Goal: Transaction & Acquisition: Purchase product/service

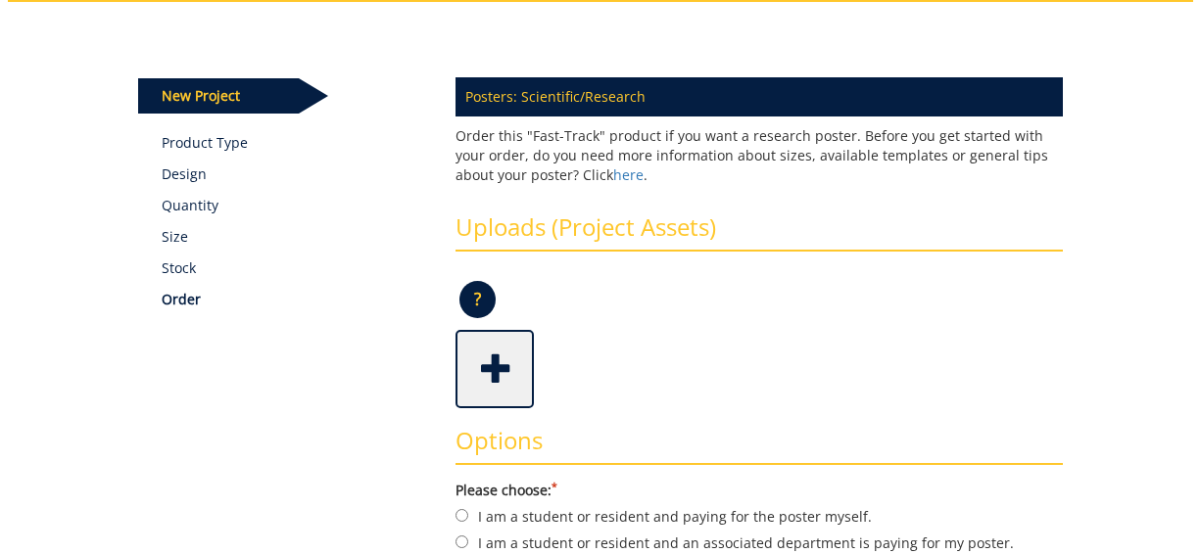
scroll to position [202, 0]
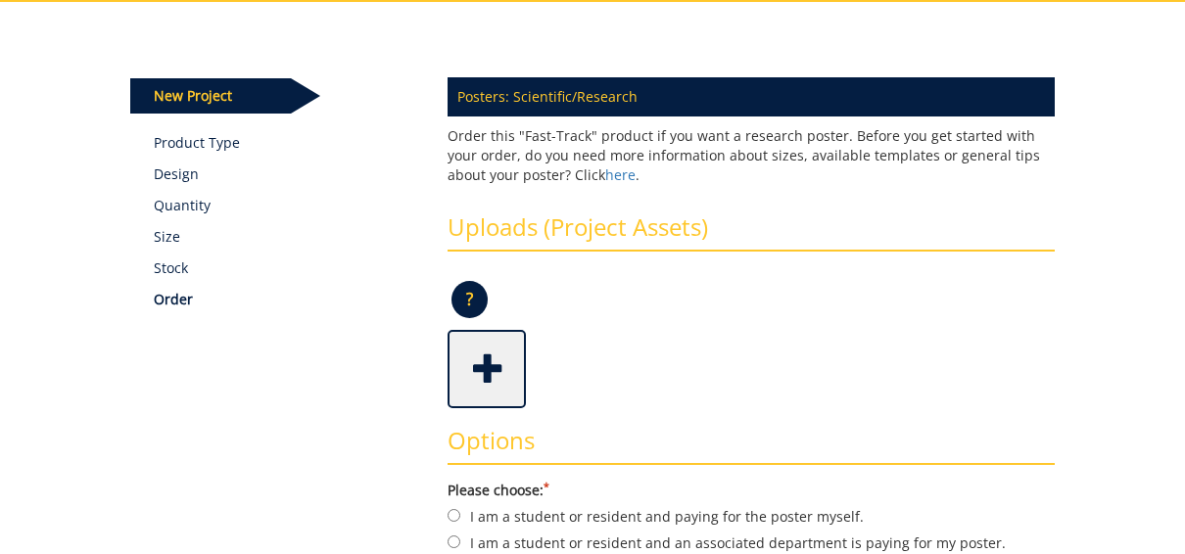
click at [508, 376] on span at bounding box center [488, 367] width 78 height 69
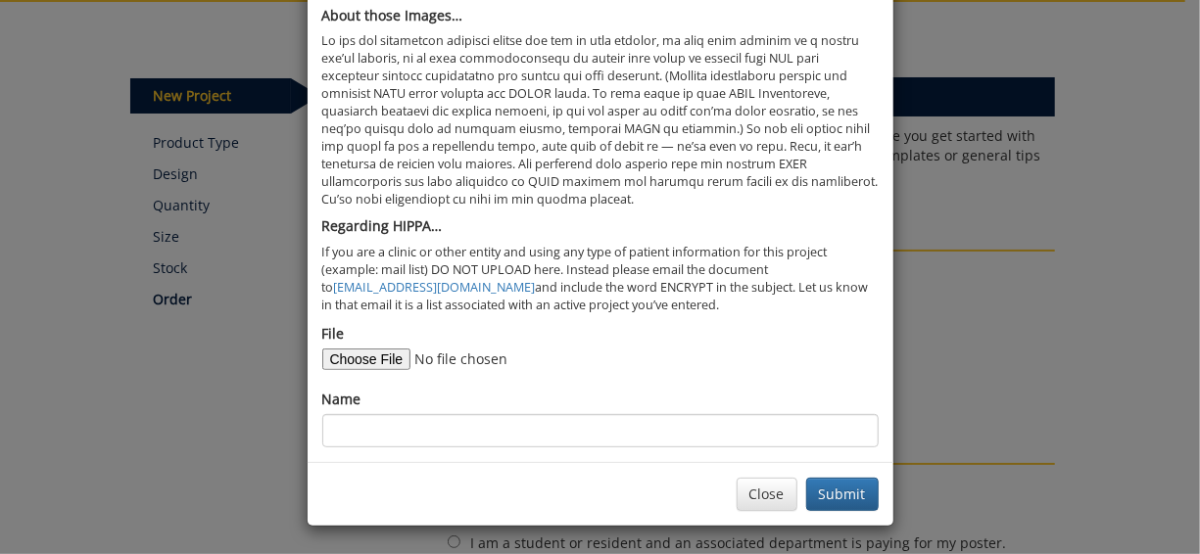
scroll to position [189, 0]
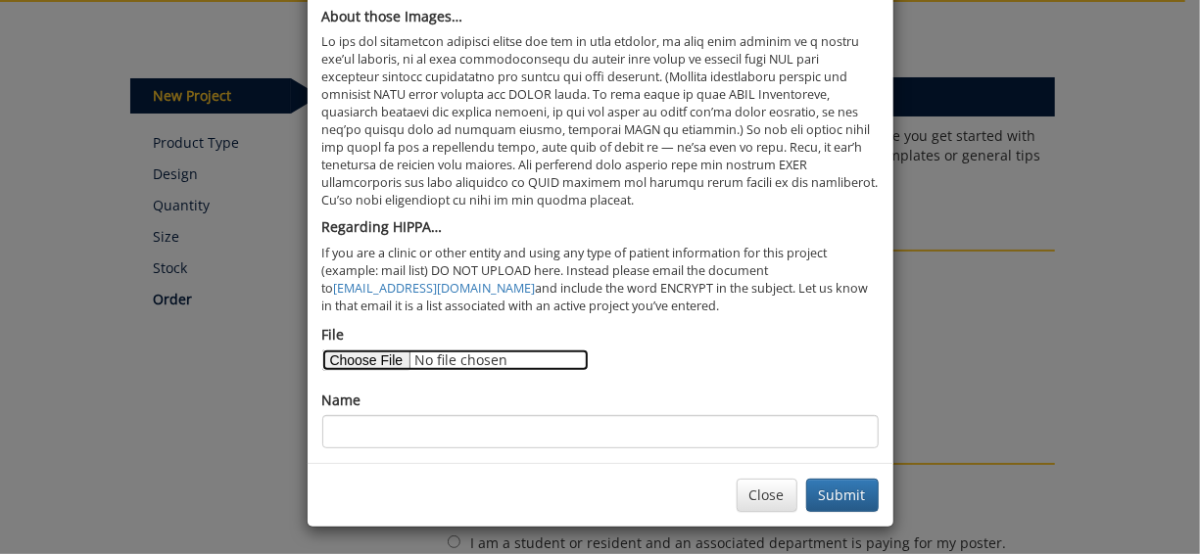
click at [382, 353] on input "File" at bounding box center [455, 361] width 266 height 22
type input "C:\fakepath\Quillen RIG Poster (1).pdf"
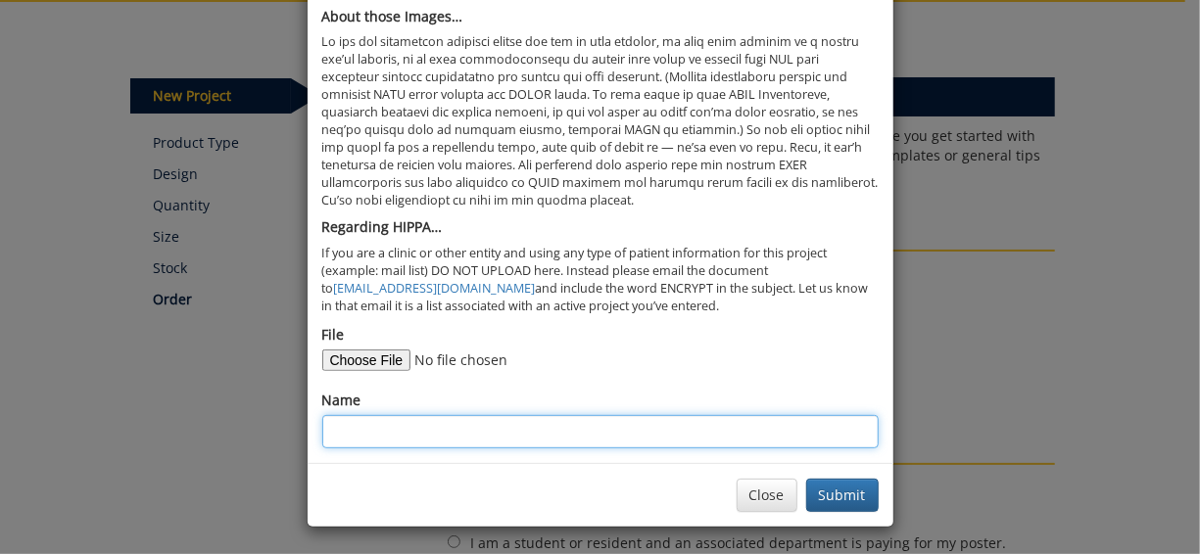
click at [429, 424] on input "Name" at bounding box center [600, 431] width 556 height 33
type input "ETSU Research Symposium RIG Poster Final Version"
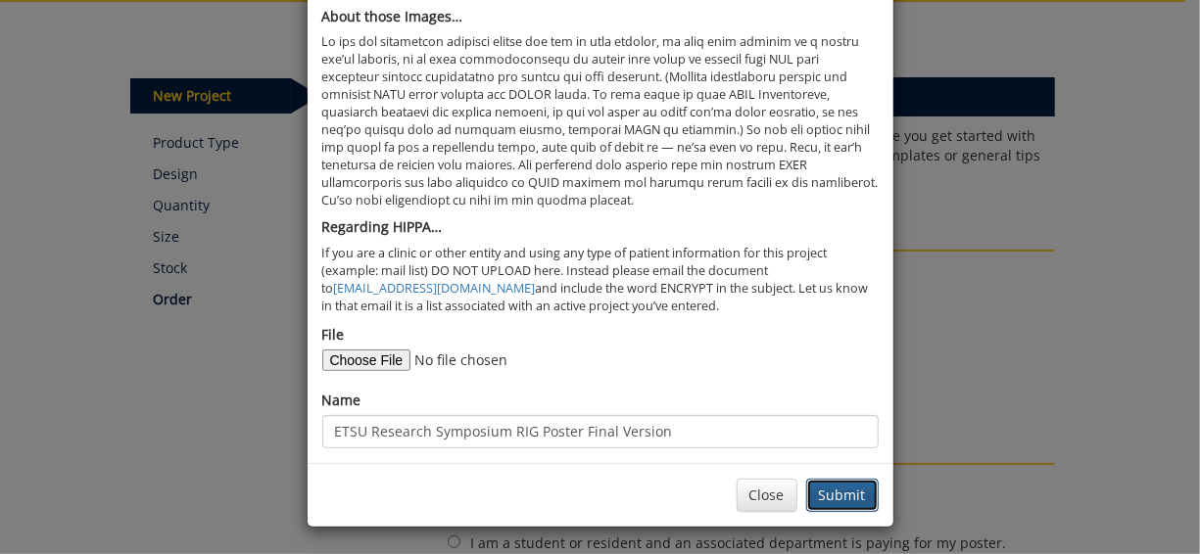
click at [857, 499] on button "Submit" at bounding box center [842, 495] width 72 height 33
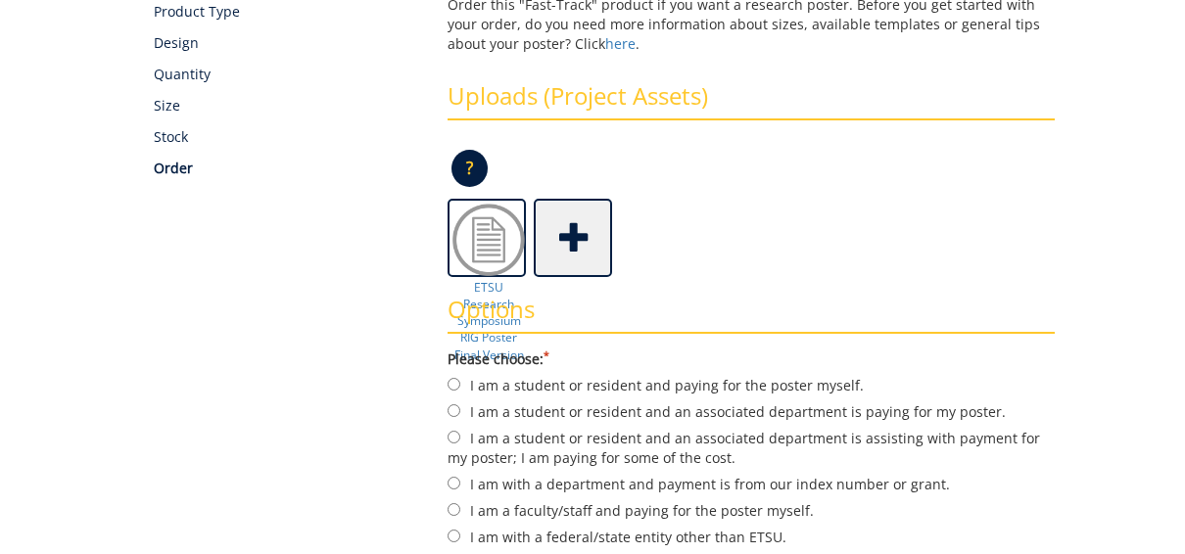
scroll to position [404, 0]
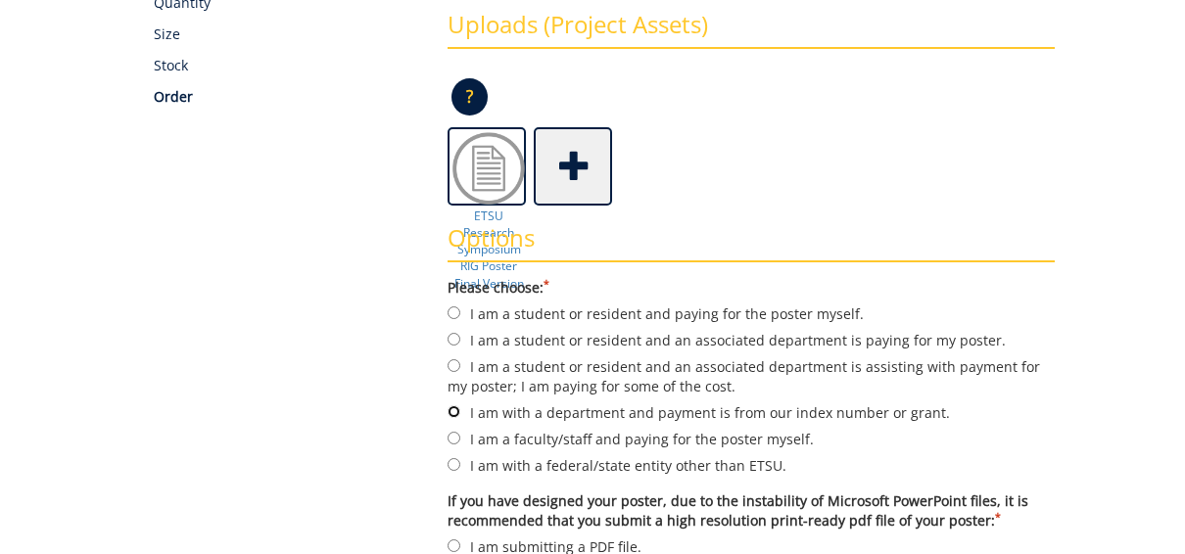
click at [449, 410] on input "I am with a department and payment is from our index number or grant." at bounding box center [454, 411] width 13 height 13
radio input "true"
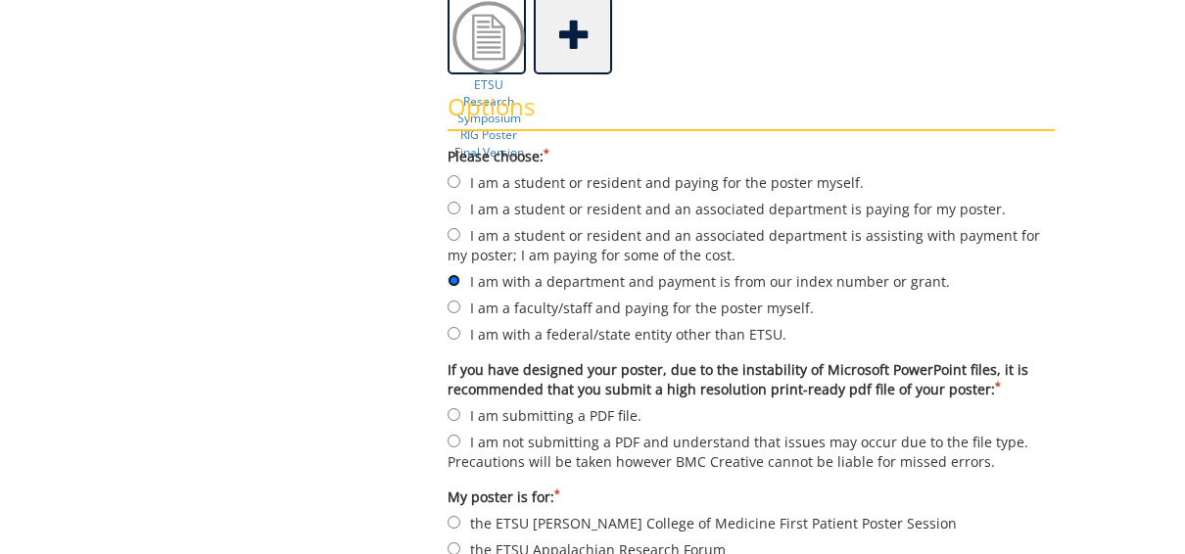
scroll to position [535, 0]
click at [450, 410] on input "I am submitting a PDF file." at bounding box center [454, 415] width 13 height 13
radio input "true"
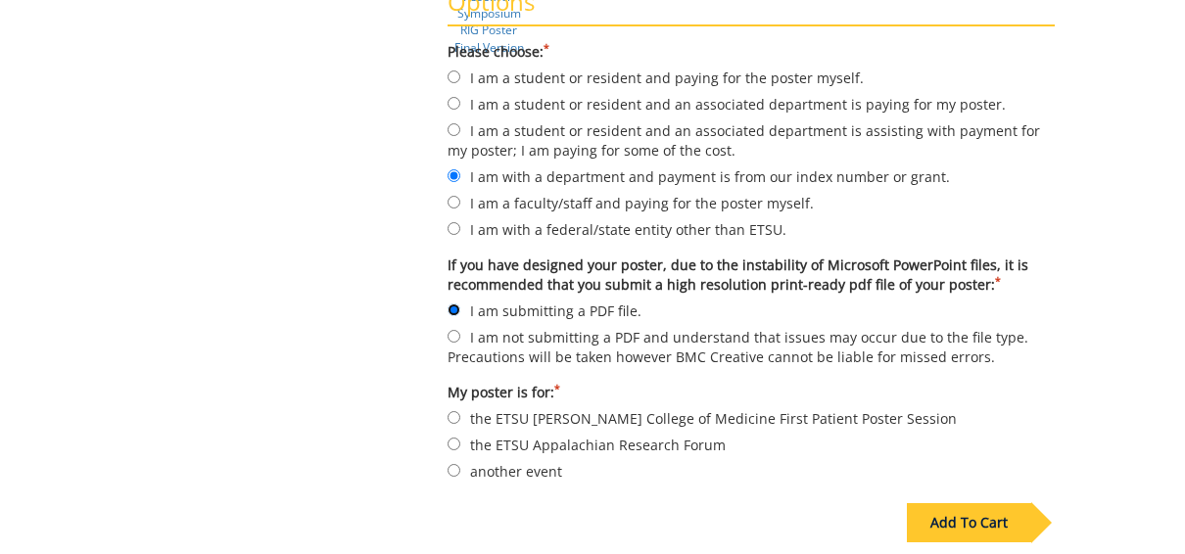
scroll to position [643, 0]
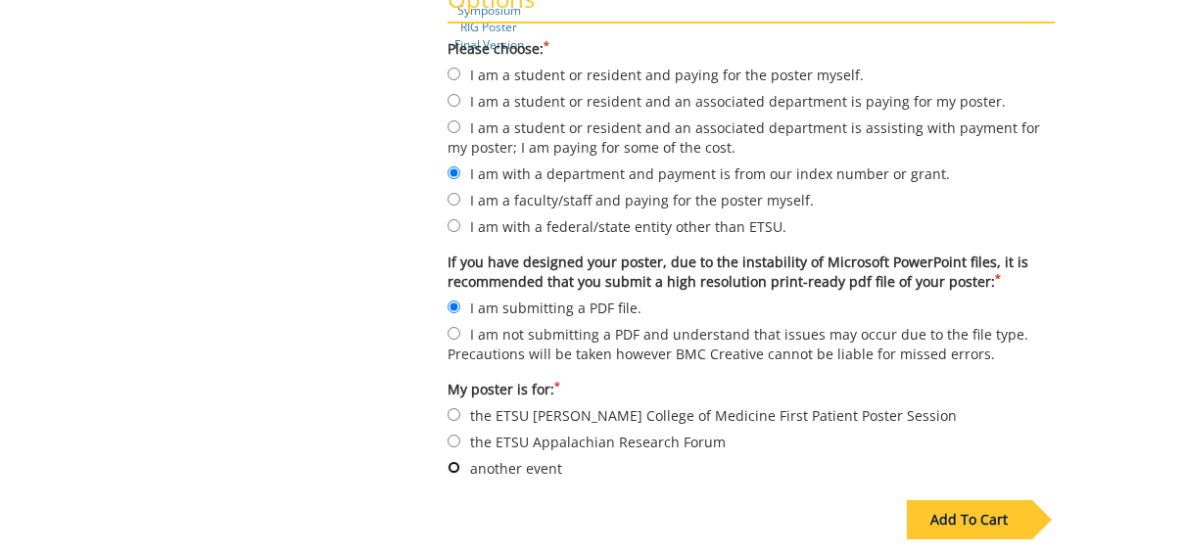
click at [451, 462] on input "another event" at bounding box center [454, 467] width 13 height 13
radio input "true"
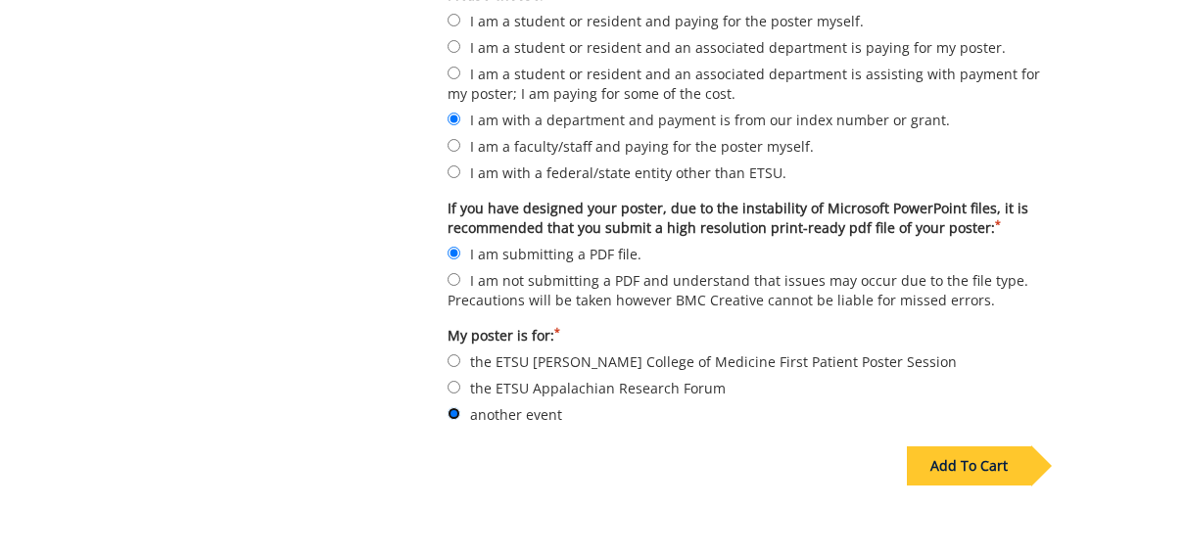
scroll to position [696, 0]
click at [944, 469] on div "Add To Cart" at bounding box center [969, 467] width 124 height 39
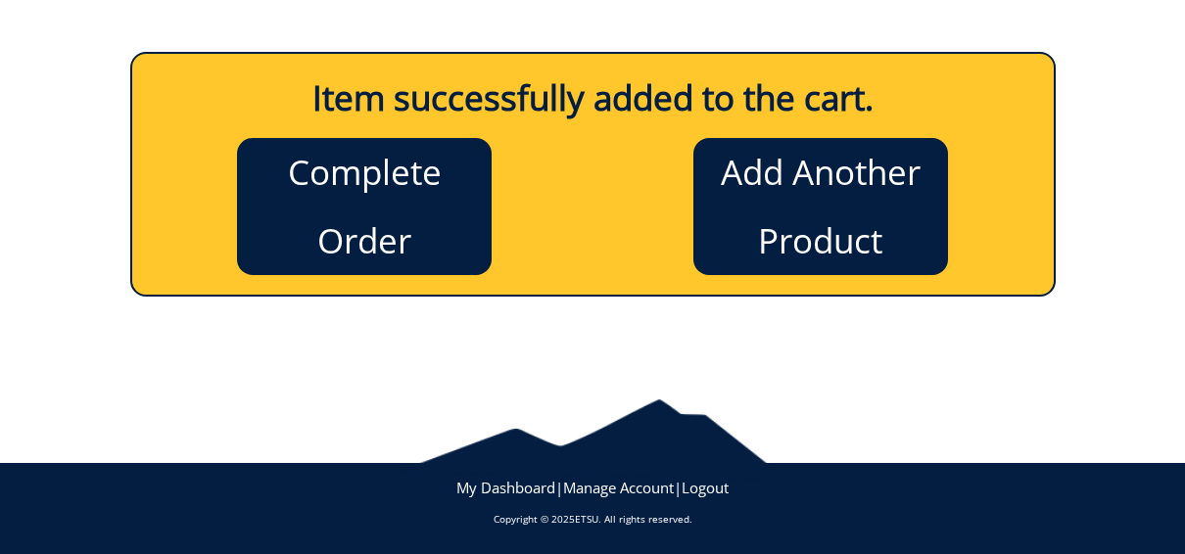
scroll to position [0, 0]
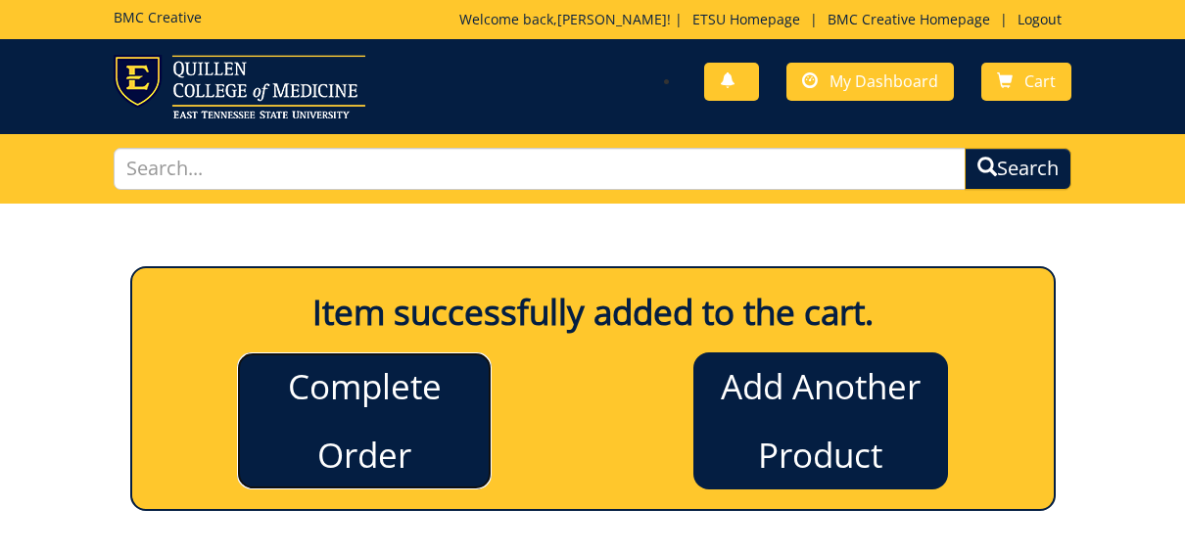
click at [465, 390] on link "Complete Order" at bounding box center [364, 421] width 255 height 137
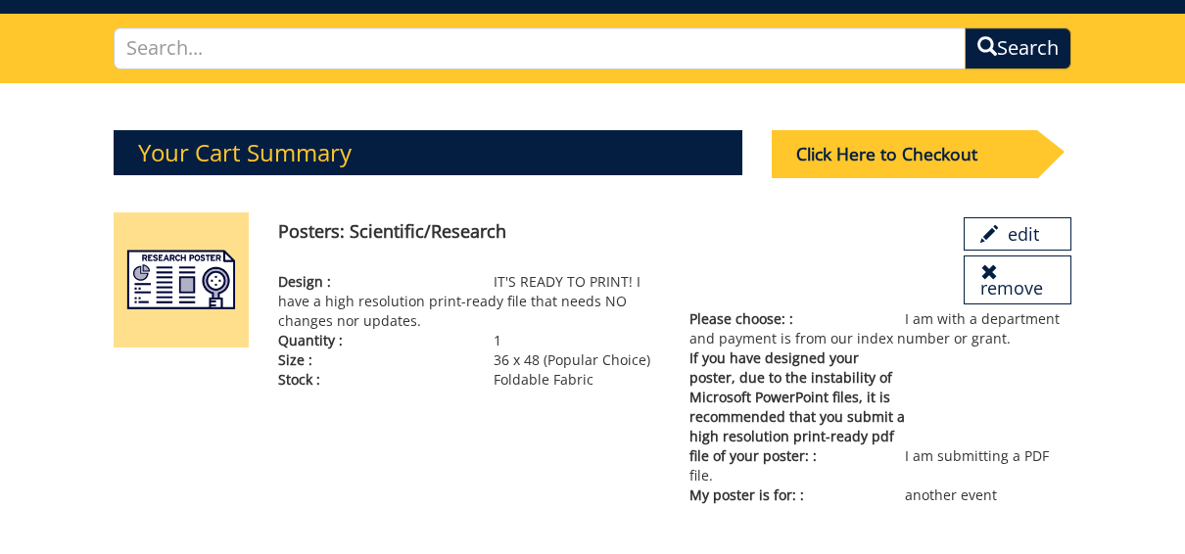
scroll to position [118, 0]
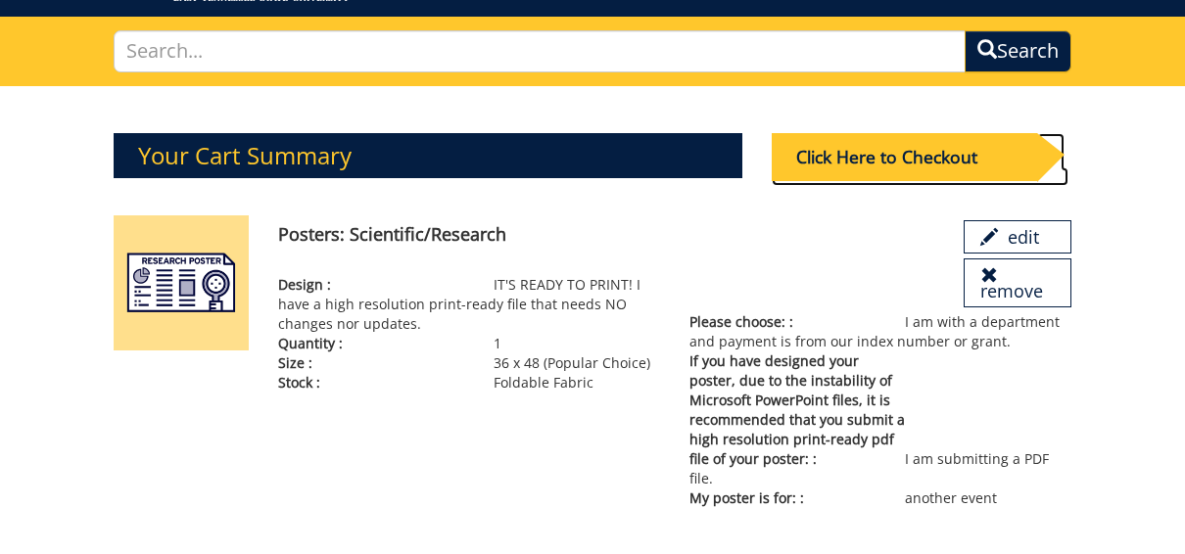
click at [873, 178] on div "Click Here to Checkout" at bounding box center [904, 157] width 265 height 48
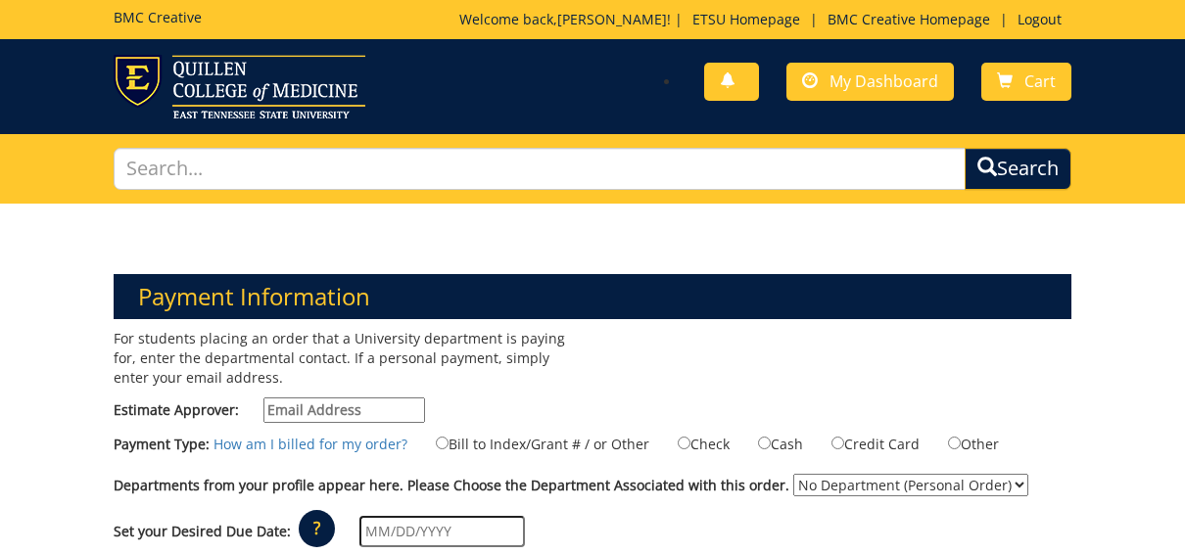
click at [350, 411] on input "Estimate Approver:" at bounding box center [344, 410] width 162 height 25
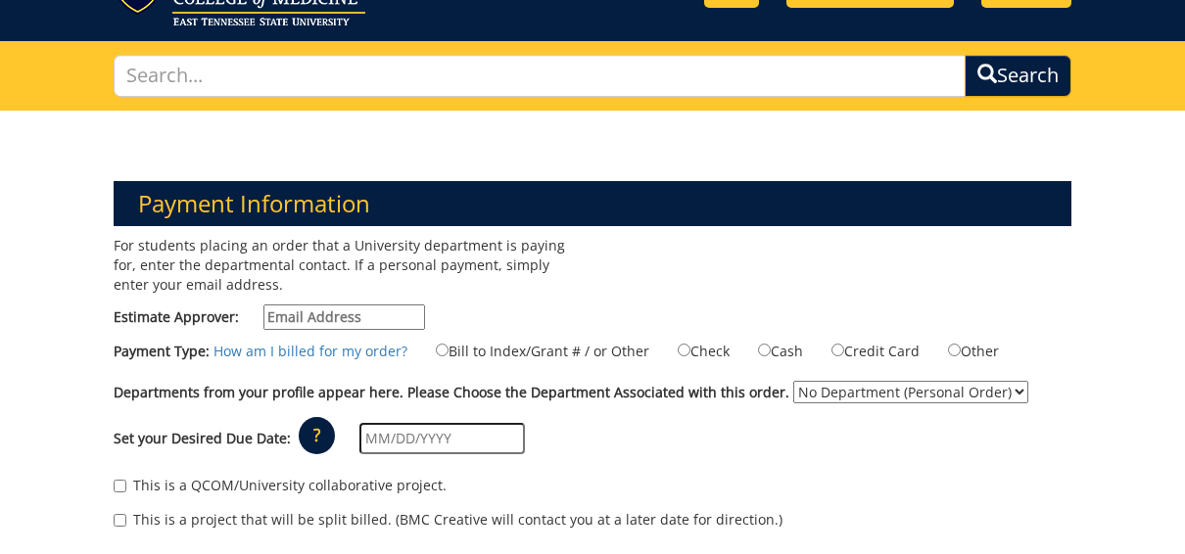
scroll to position [92, 0]
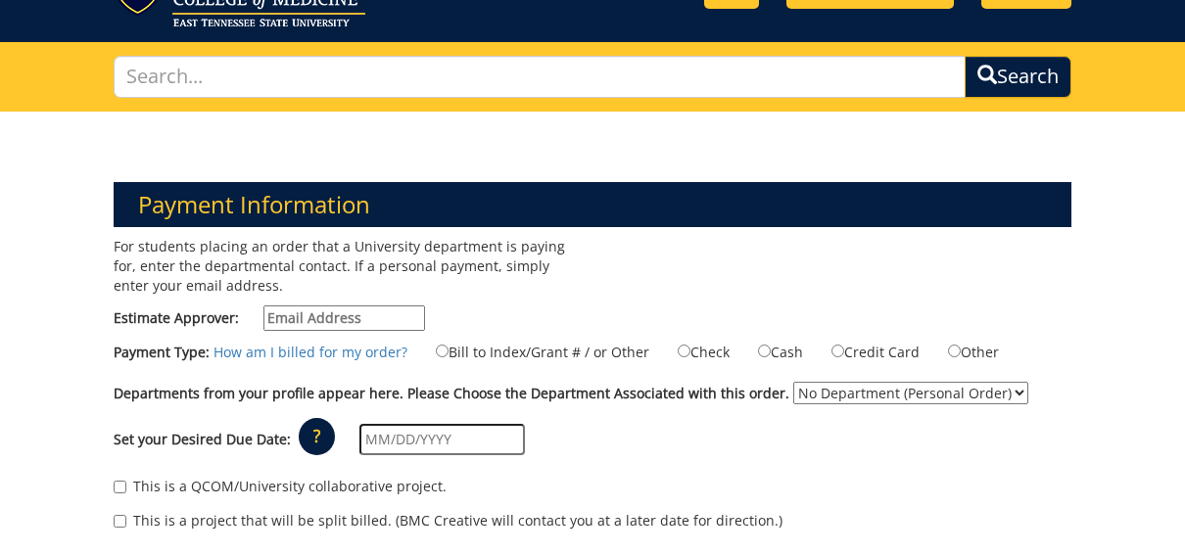
click at [367, 441] on input "text" at bounding box center [441, 439] width 165 height 31
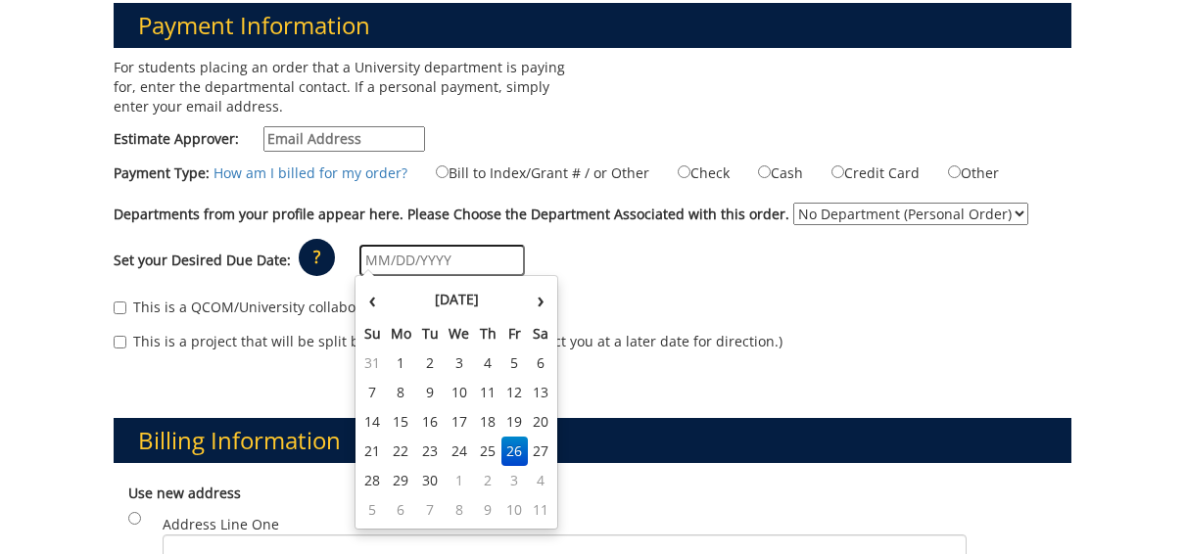
scroll to position [270, 0]
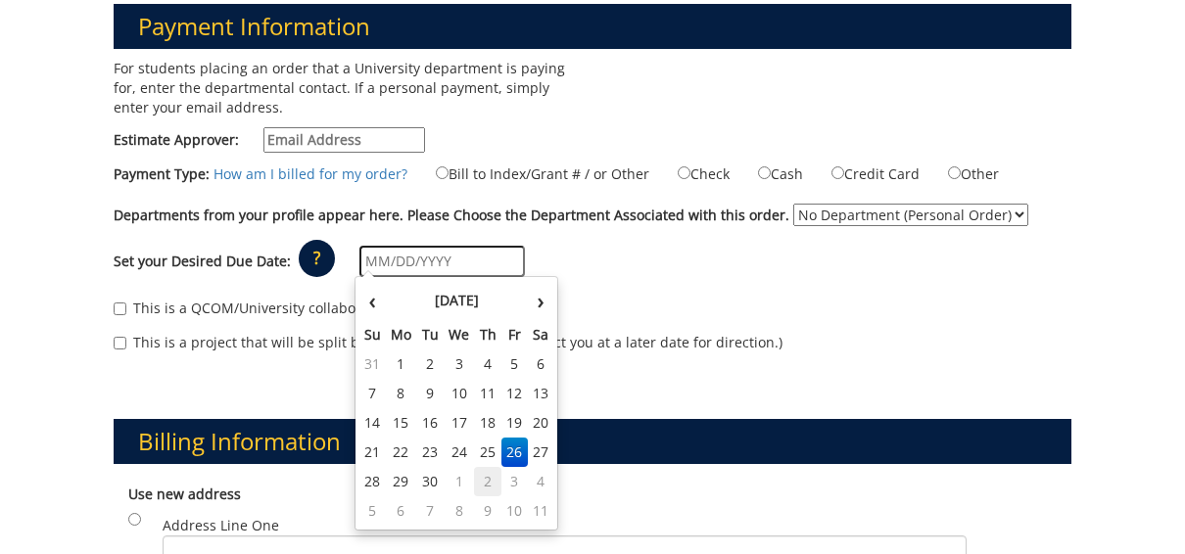
click at [487, 477] on td "2" at bounding box center [487, 481] width 27 height 29
type input "10/02/2025"
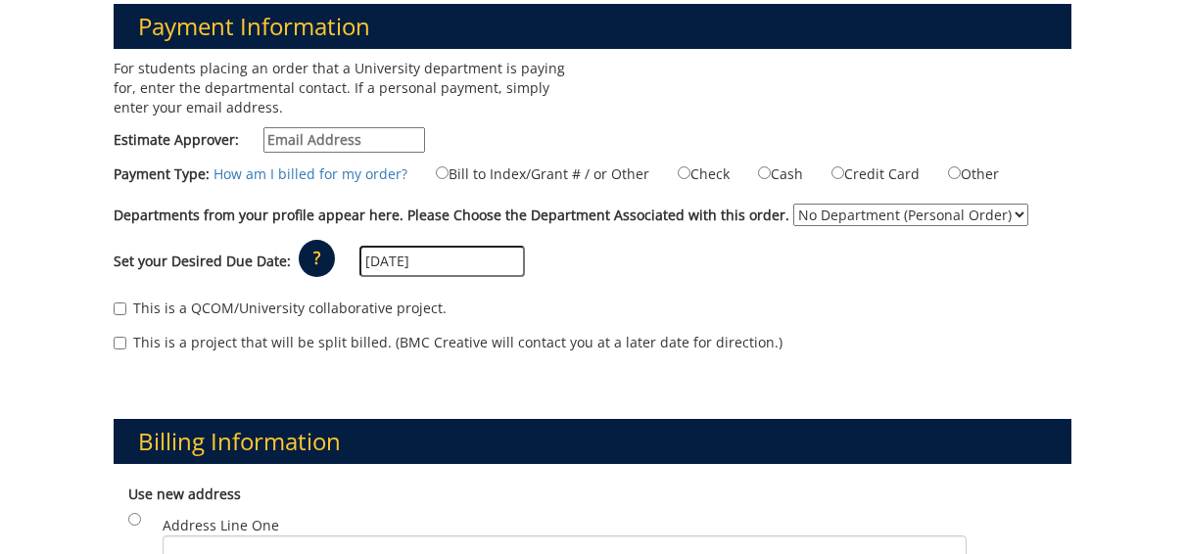
click at [122, 308] on input "This is a QCOM/University collaborative project." at bounding box center [120, 309] width 13 height 13
checkbox input "true"
click at [914, 214] on select "No Department (Personal Order)" at bounding box center [910, 215] width 235 height 23
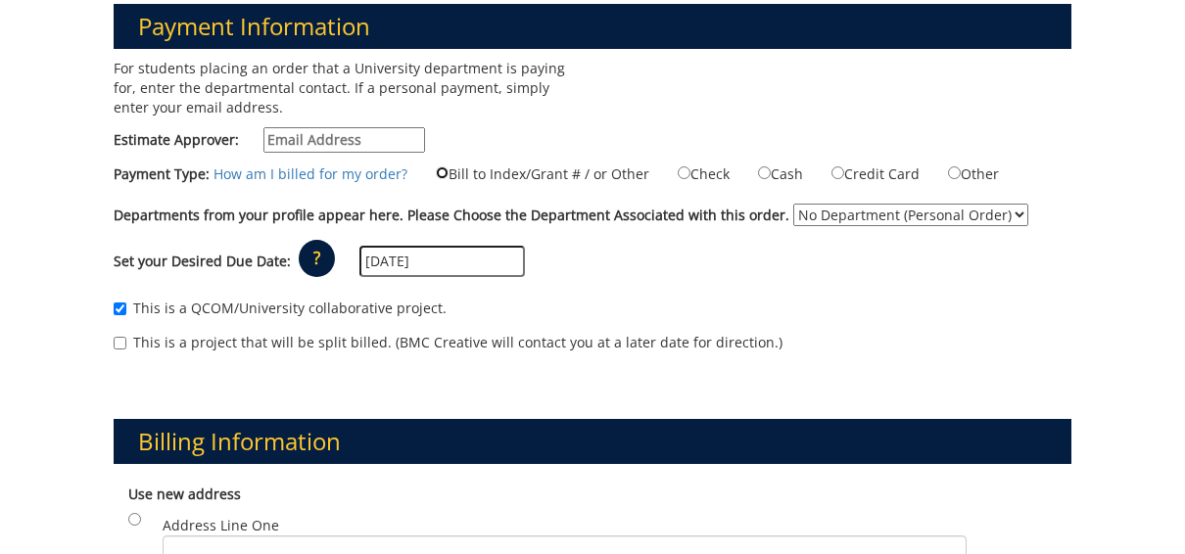
click at [436, 166] on input "Bill to Index/Grant # / or Other" at bounding box center [442, 172] width 13 height 13
radio input "true"
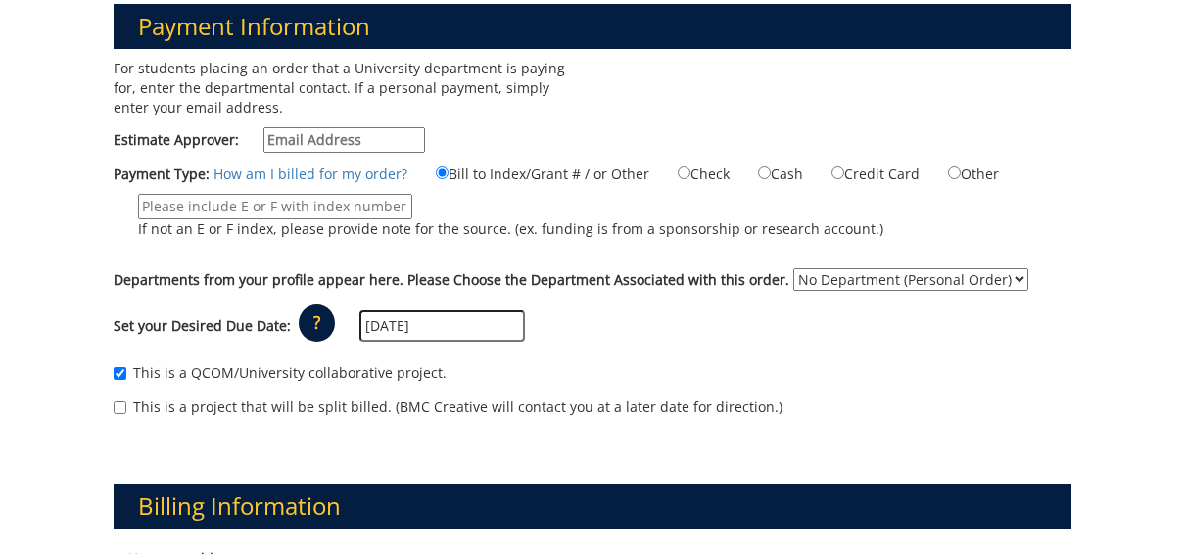
click at [342, 202] on input "If not an E or F index, please provide note for the source. (ex. funding is fro…" at bounding box center [275, 206] width 274 height 25
type input "E31570"
click at [812, 290] on div "Departments from your profile appear here. Please Choose the Department Associa…" at bounding box center [592, 283] width 987 height 31
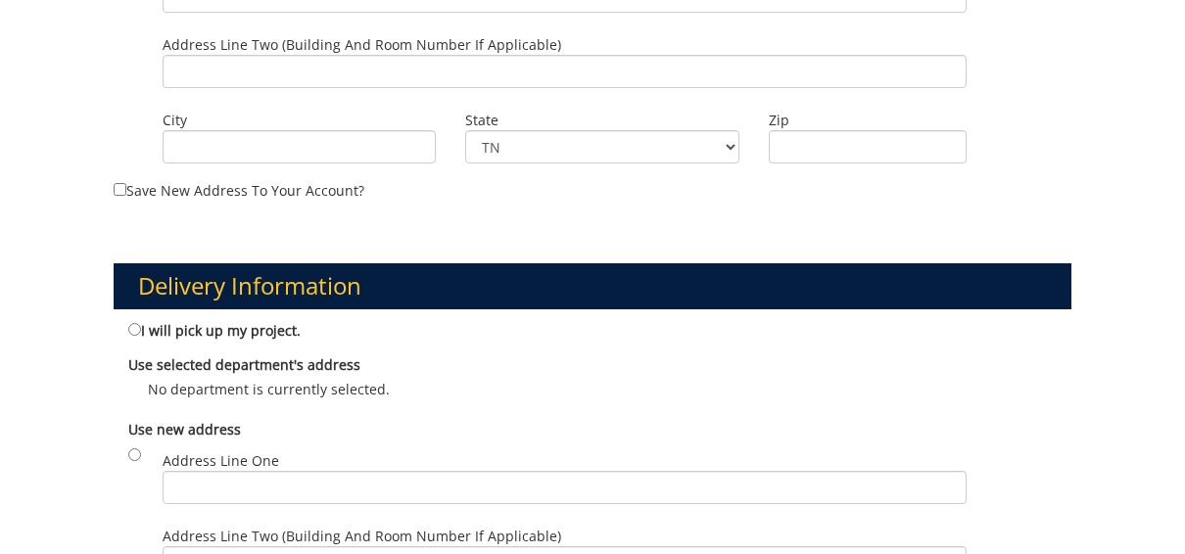
scroll to position [891, 0]
click at [130, 330] on input "I will pick up my project." at bounding box center [134, 329] width 13 height 13
radio input "true"
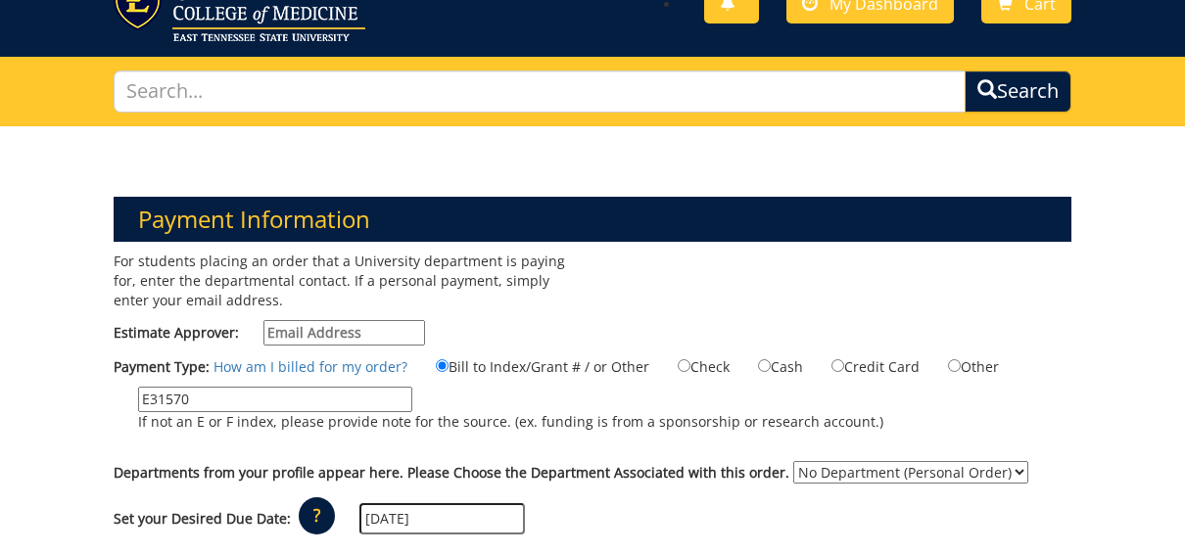
scroll to position [78, 0]
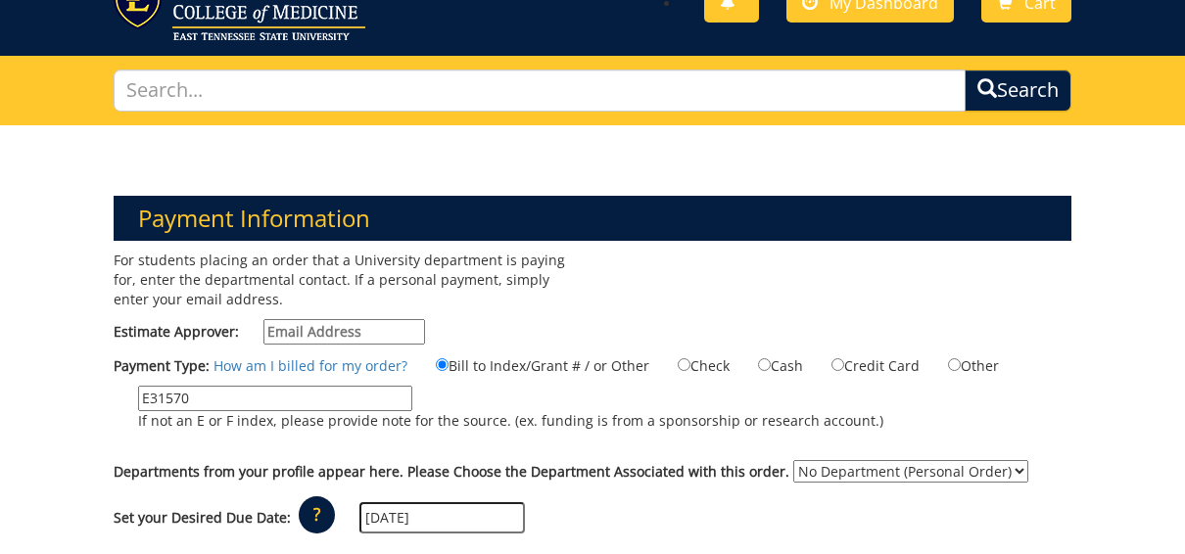
click at [324, 327] on input "Estimate Approver:" at bounding box center [344, 331] width 162 height 25
type input "[EMAIL_ADDRESS][DOMAIN_NAME]"
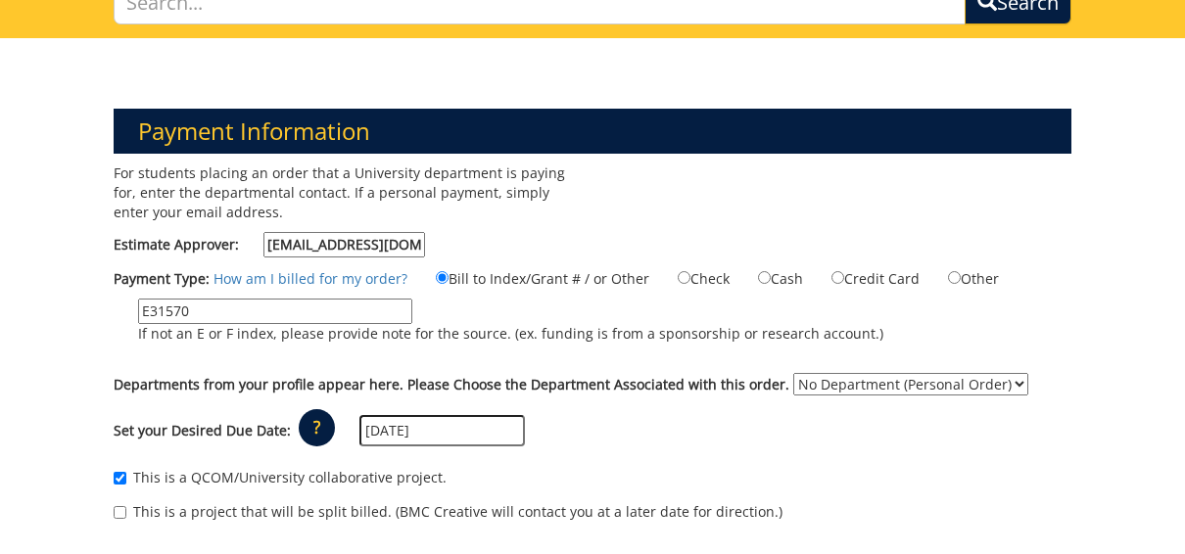
scroll to position [183, 0]
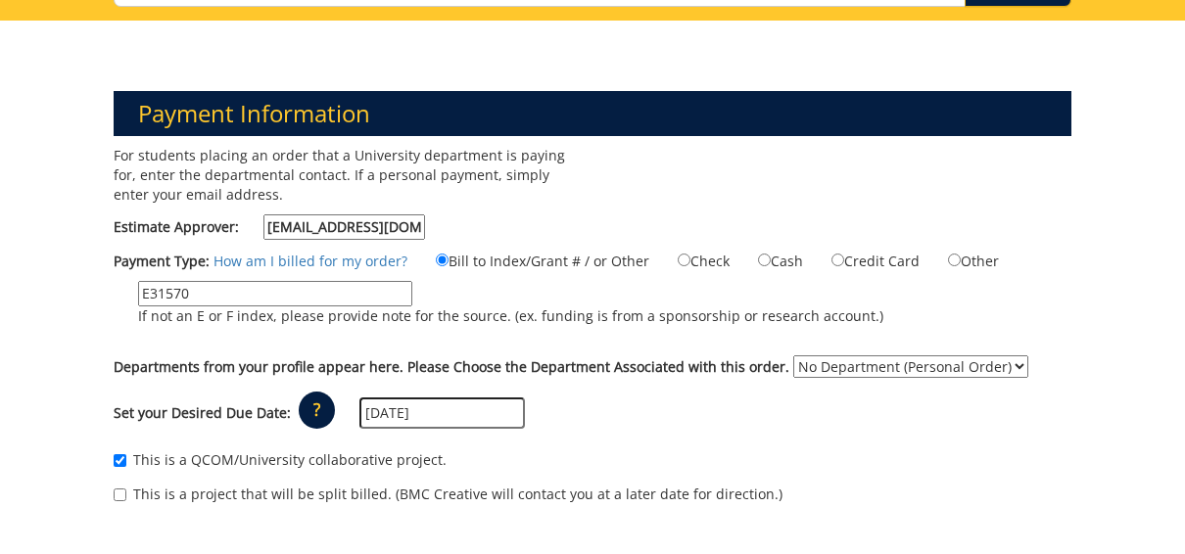
click at [793, 365] on select "No Department (Personal Order)" at bounding box center [910, 366] width 235 height 23
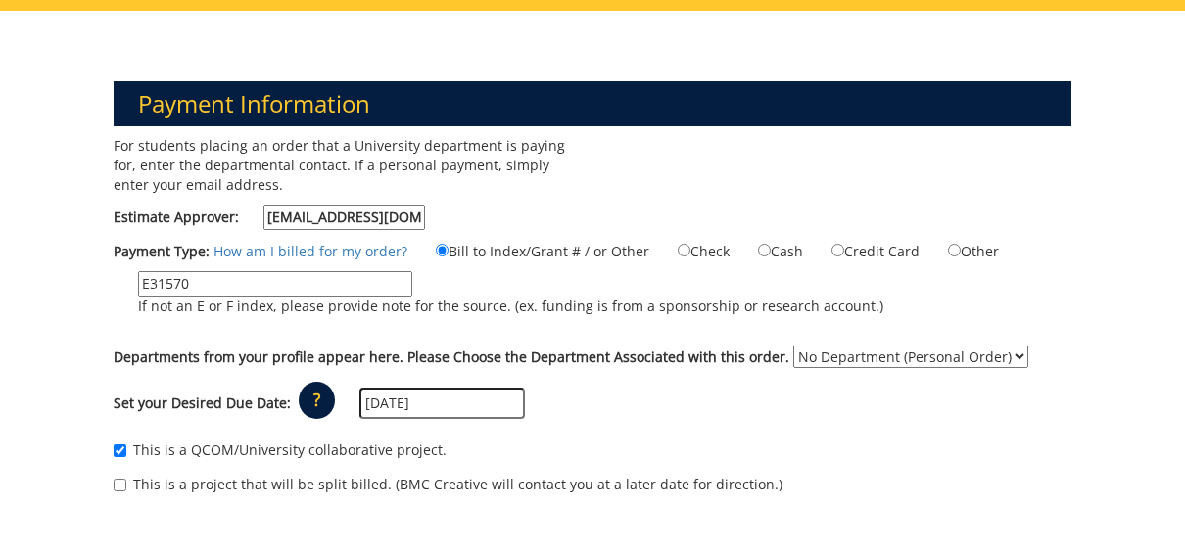
scroll to position [0, 0]
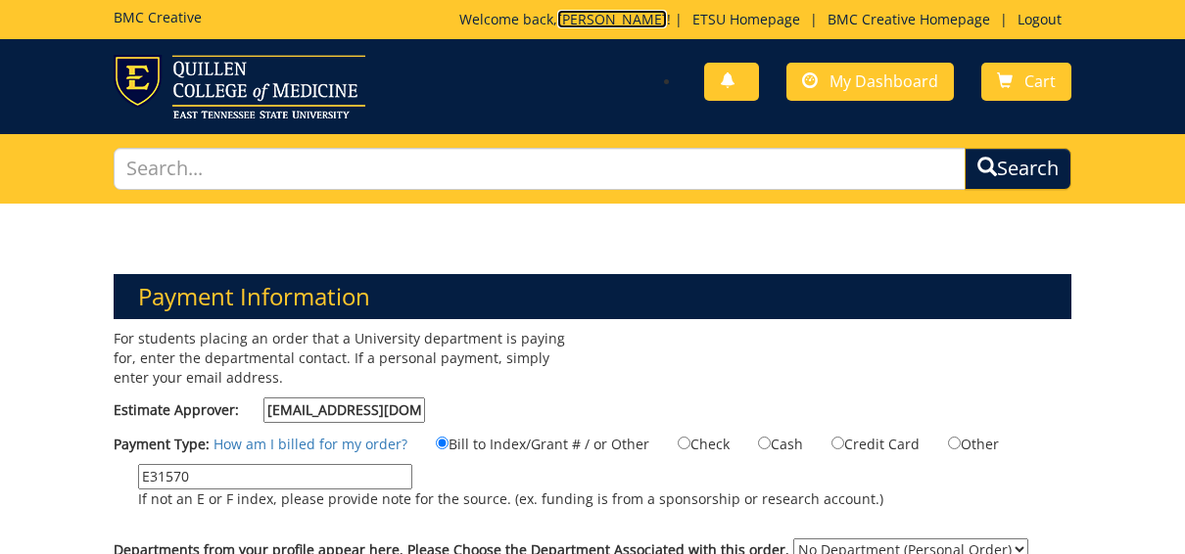
click at [617, 16] on link "Meghan" at bounding box center [612, 19] width 110 height 19
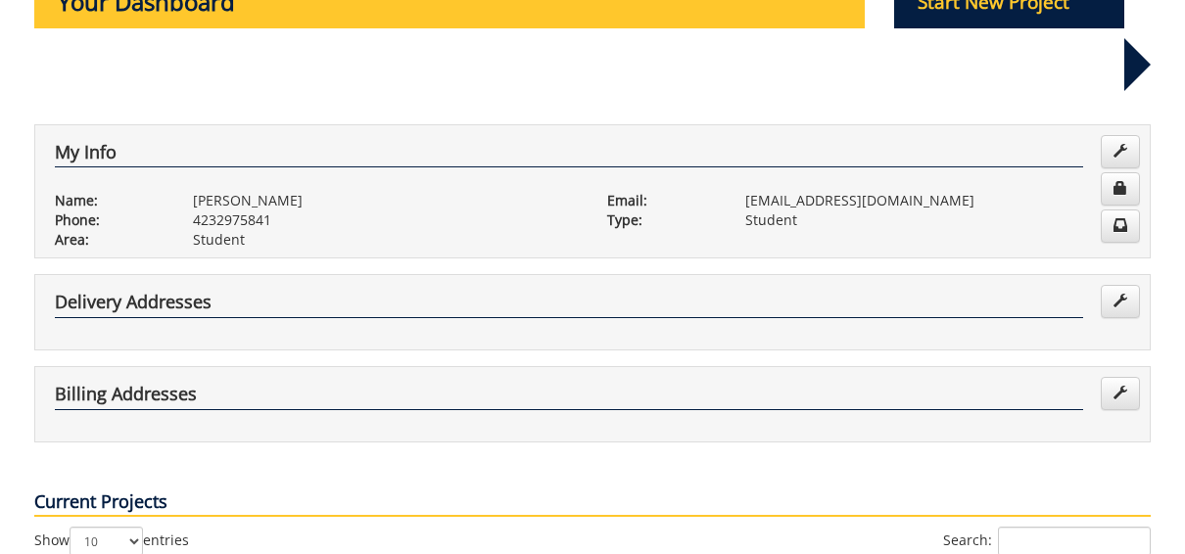
scroll to position [259, 0]
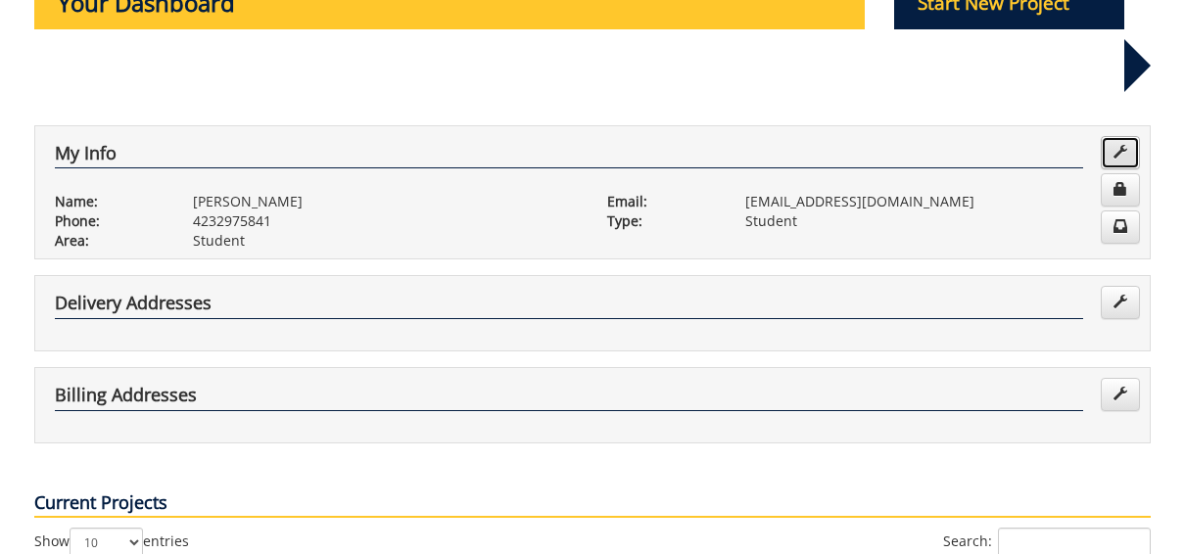
click at [1127, 145] on span at bounding box center [1120, 152] width 14 height 14
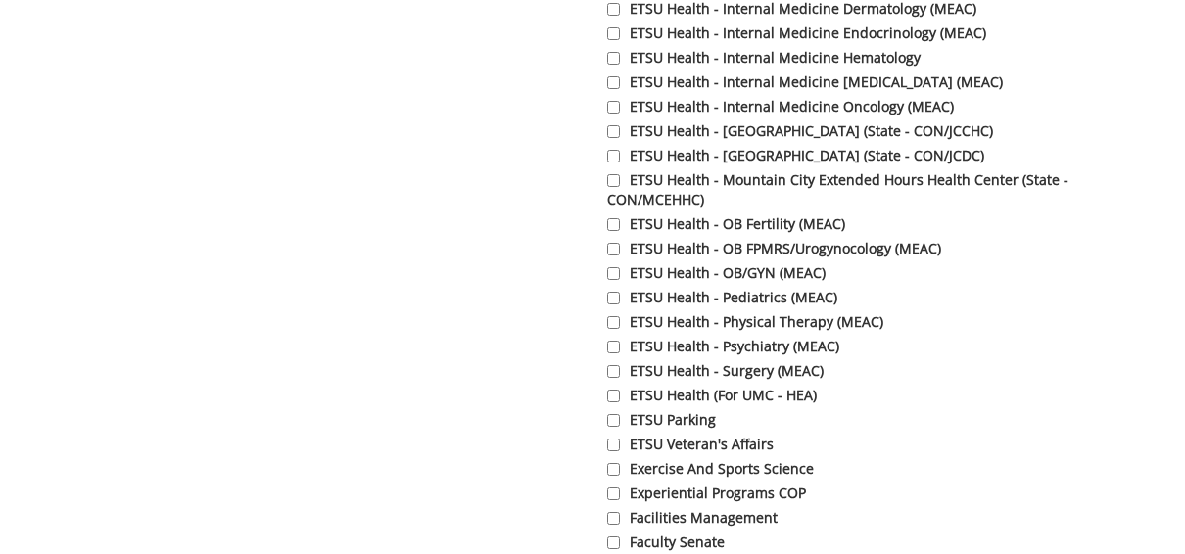
scroll to position [2851, 0]
click at [615, 379] on input "ETSU Health - Surgery (MEAC)" at bounding box center [613, 372] width 13 height 13
checkbox input "true"
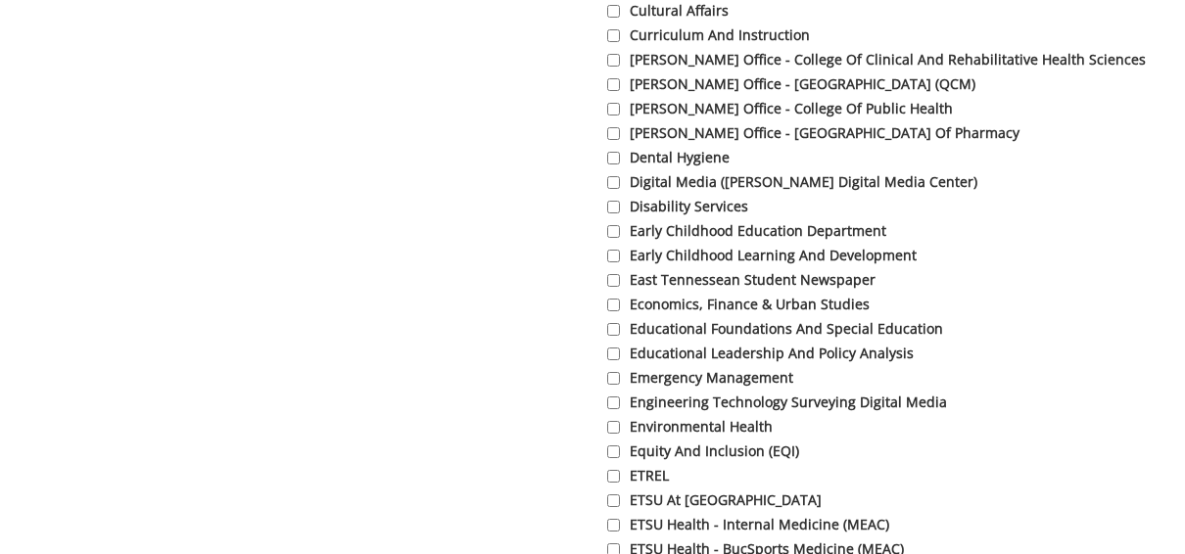
scroll to position [0, 0]
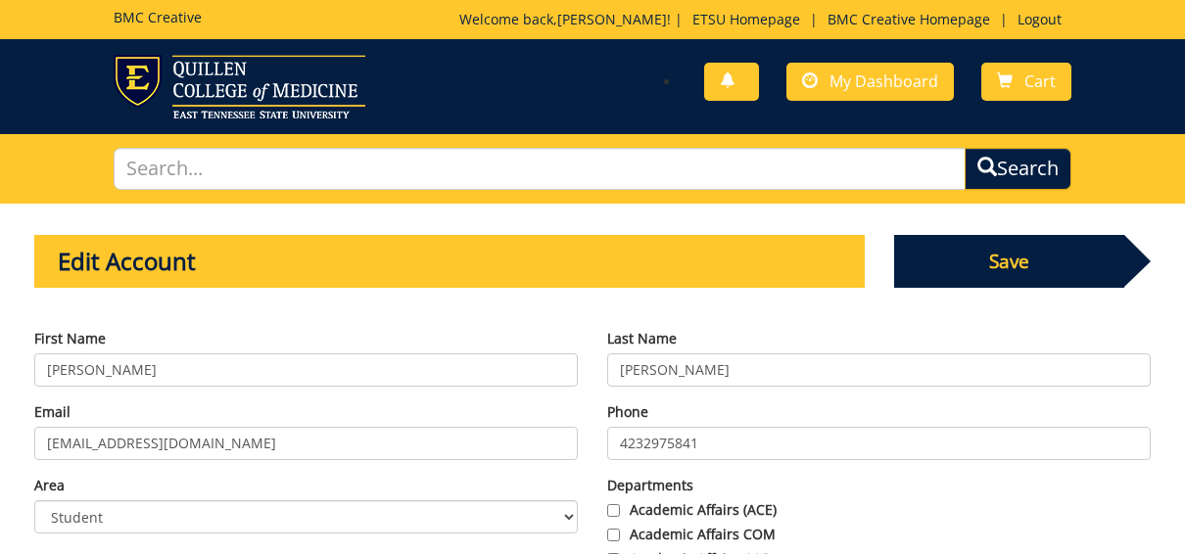
click at [1040, 274] on span "Save" at bounding box center [1009, 261] width 231 height 53
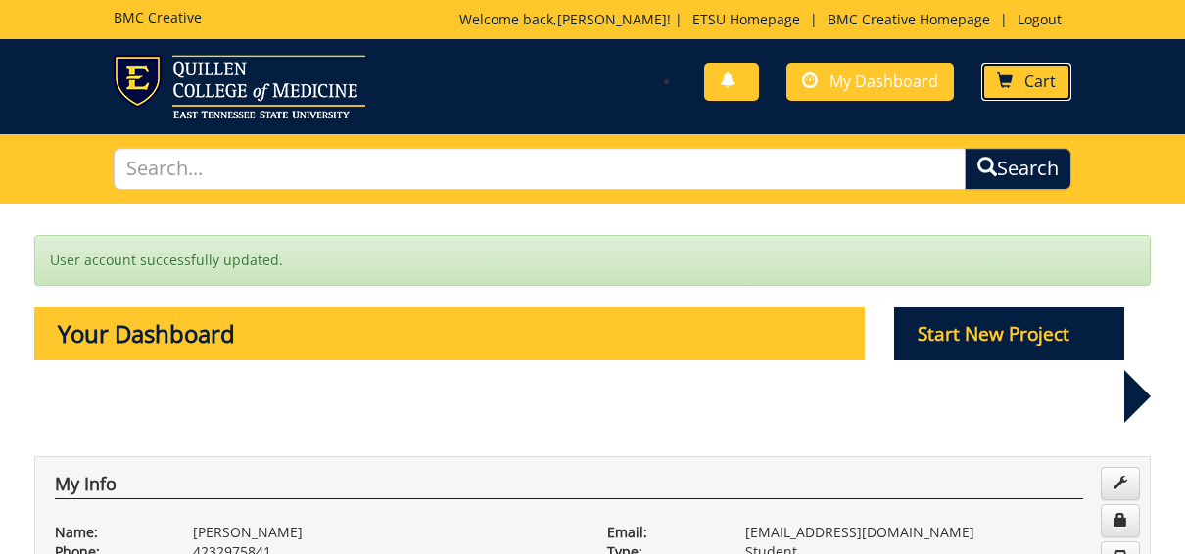
click at [1051, 68] on link "Cart" at bounding box center [1026, 82] width 90 height 38
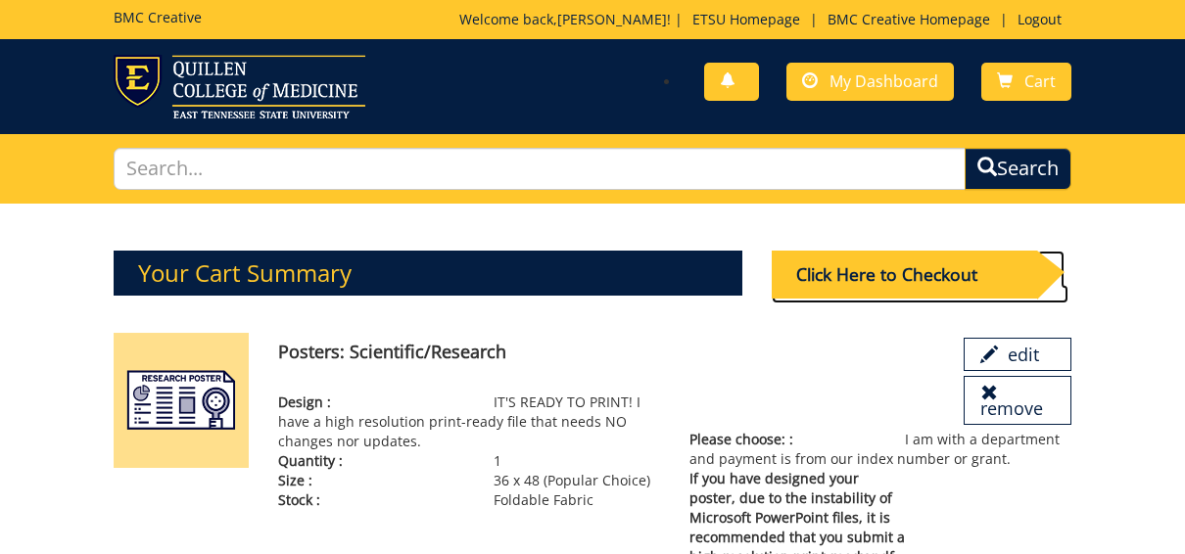
click at [852, 265] on div "Click Here to Checkout" at bounding box center [904, 275] width 265 height 48
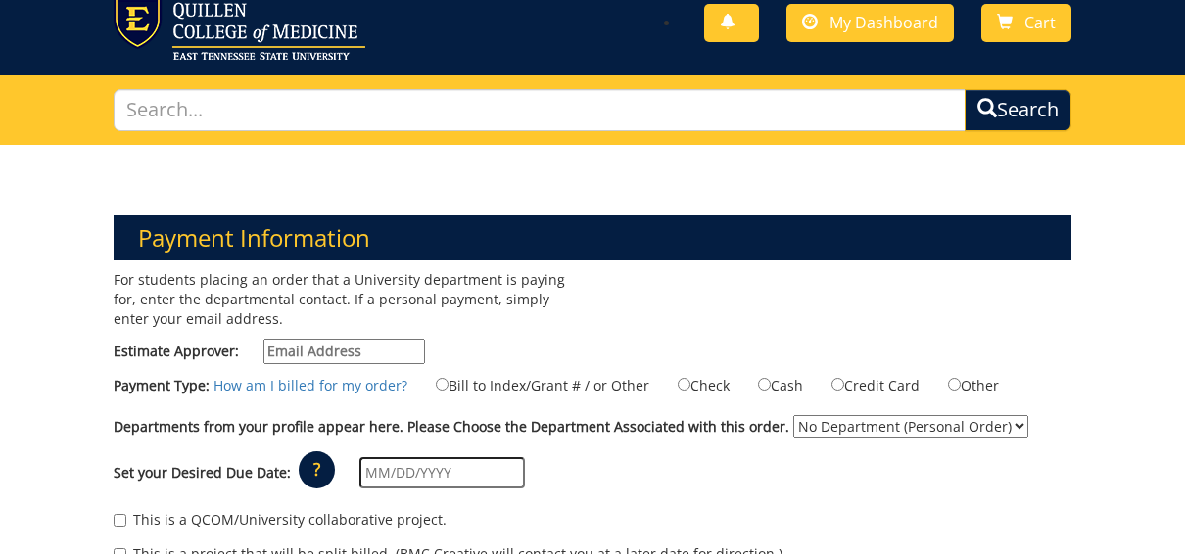
scroll to position [57, 0]
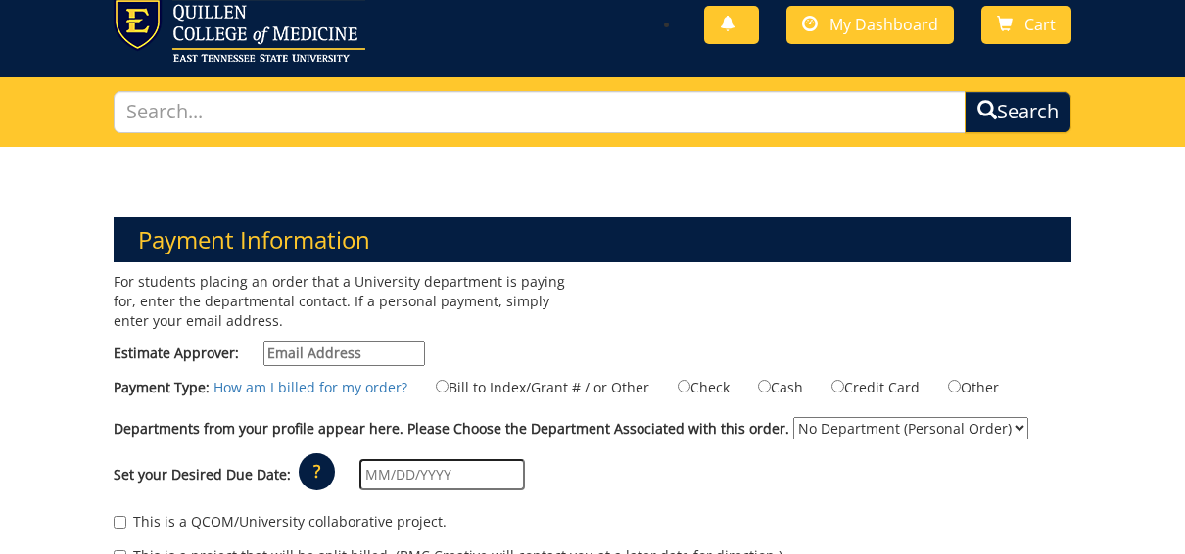
click at [399, 361] on input "Estimate Approver:" at bounding box center [344, 353] width 162 height 25
type input "[EMAIL_ADDRESS][DOMAIN_NAME]"
click at [442, 383] on label "Bill to Index/Grant # / or Other" at bounding box center [530, 387] width 238 height 22
click at [442, 383] on input "Bill to Index/Grant # / or Other" at bounding box center [442, 386] width 13 height 13
radio input "true"
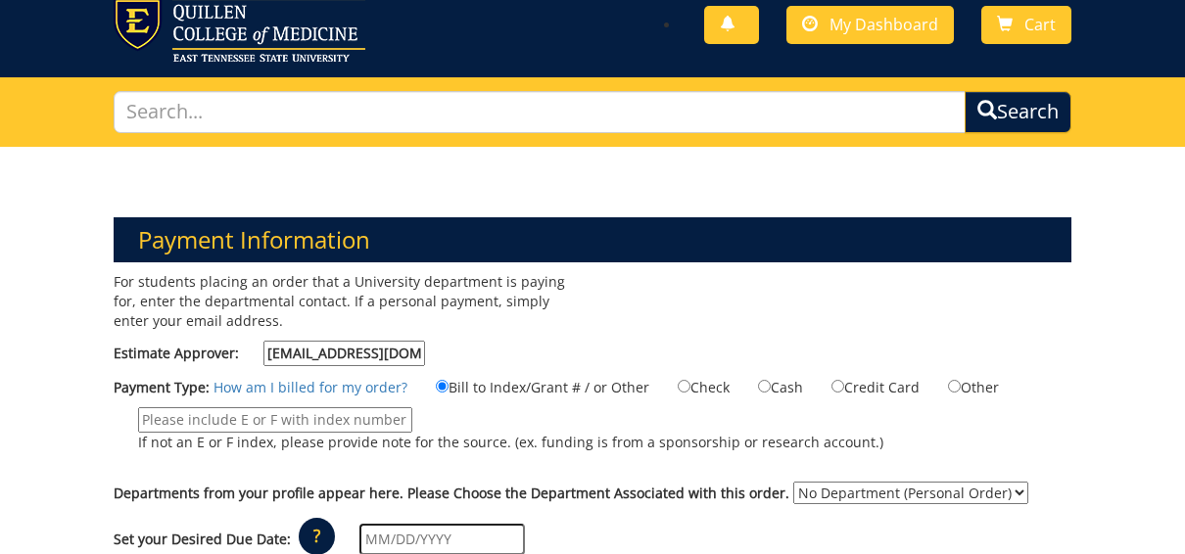
click at [782, 474] on div "For students placing an order that a University department is paying for, enter…" at bounding box center [592, 461] width 987 height 378
click at [793, 484] on select "No Department (Personal Order) ETSU Health - Surgery (MEAC)" at bounding box center [910, 493] width 235 height 23
select select "244"
click at [793, 482] on select "No Department (Personal Order) ETSU Health - Surgery (MEAC)" at bounding box center [910, 493] width 235 height 23
click at [245, 419] on input "If not an E or F index, please provide note for the source. (ex. funding is fro…" at bounding box center [275, 419] width 274 height 25
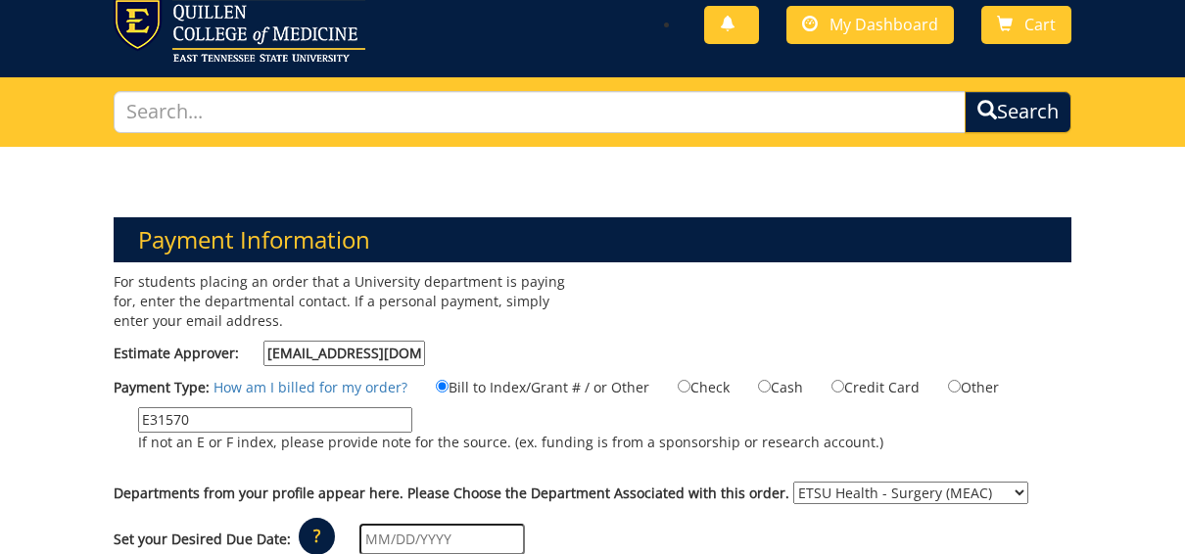
scroll to position [192, 0]
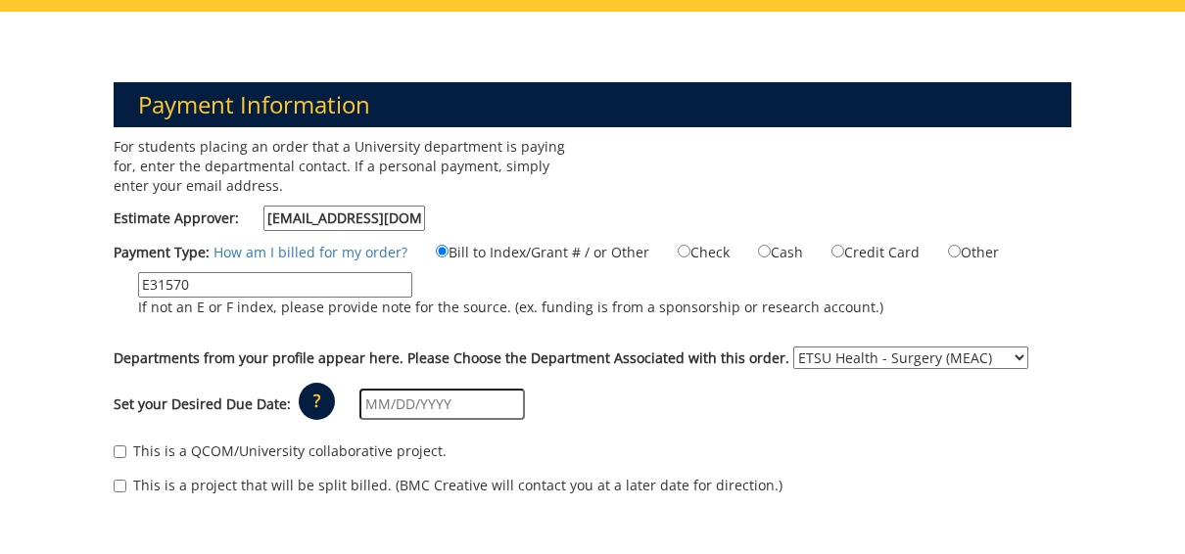
type input "E31570"
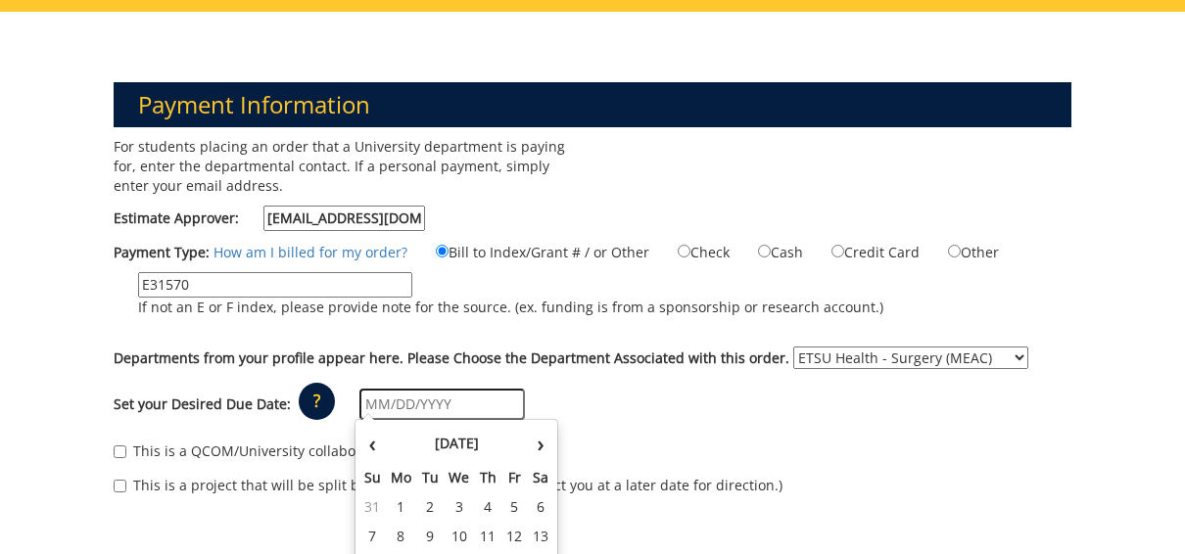
click at [373, 405] on input "text" at bounding box center [441, 404] width 165 height 31
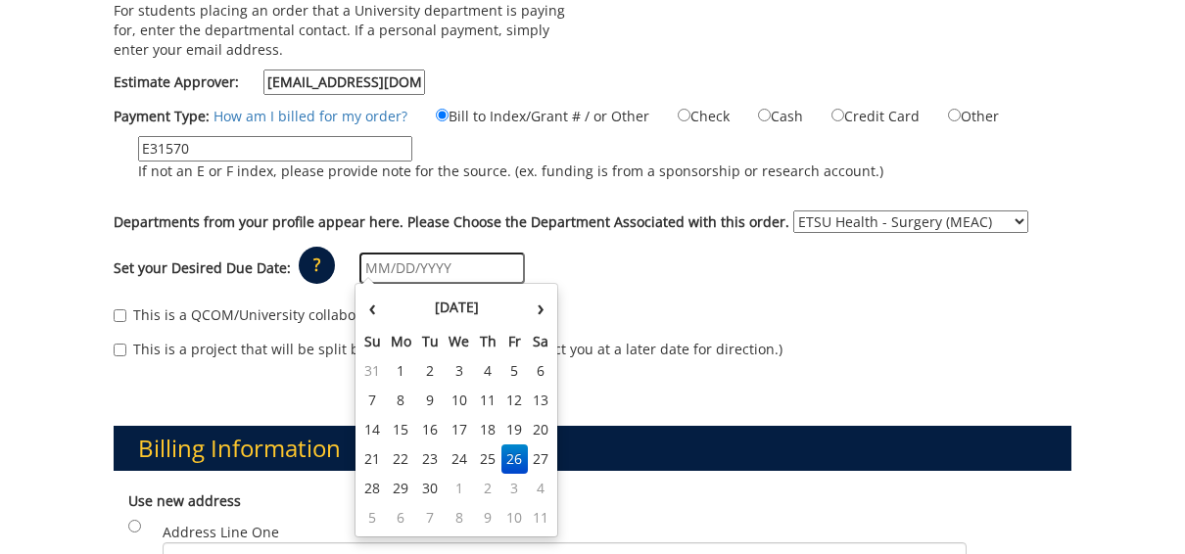
scroll to position [337, 0]
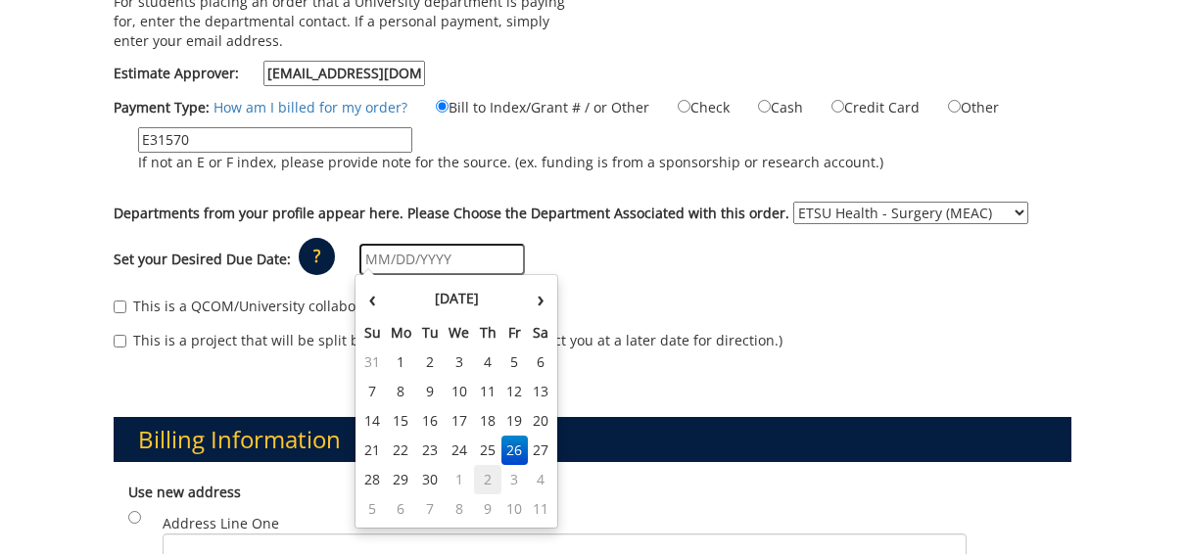
click at [481, 480] on td "2" at bounding box center [487, 479] width 27 height 29
type input "[DATE]"
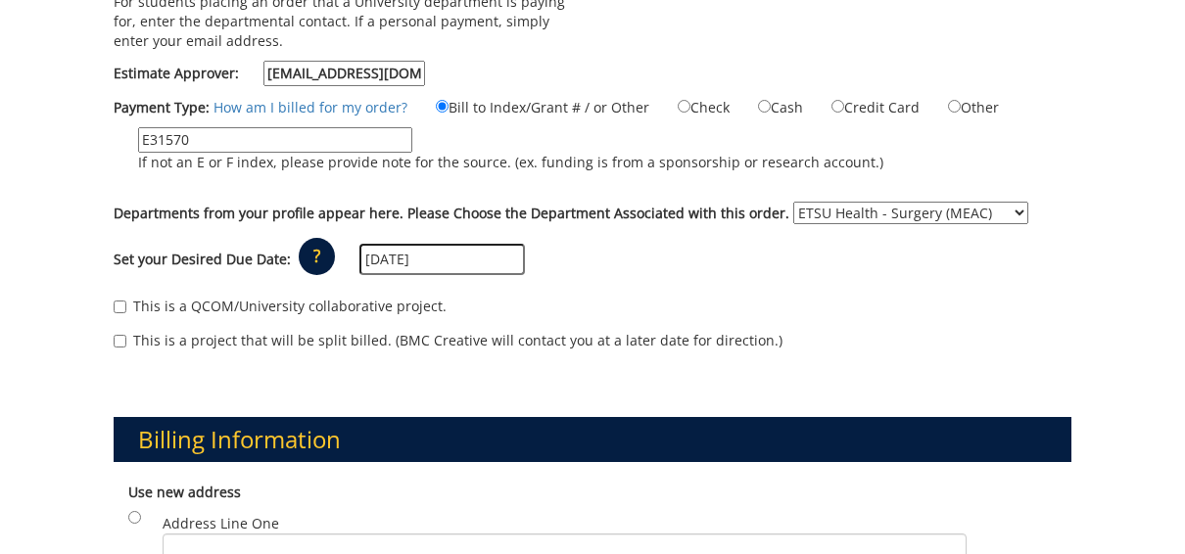
click at [299, 260] on p "?" at bounding box center [317, 256] width 36 height 37
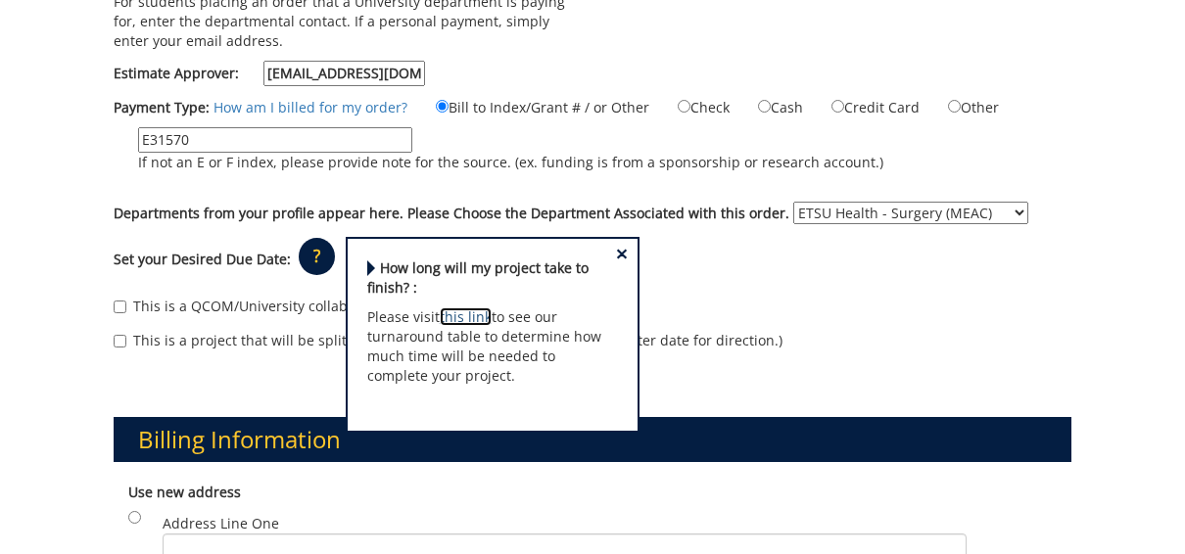
click at [466, 307] on link "this link" at bounding box center [466, 316] width 52 height 19
click at [616, 248] on span "×" at bounding box center [622, 254] width 12 height 21
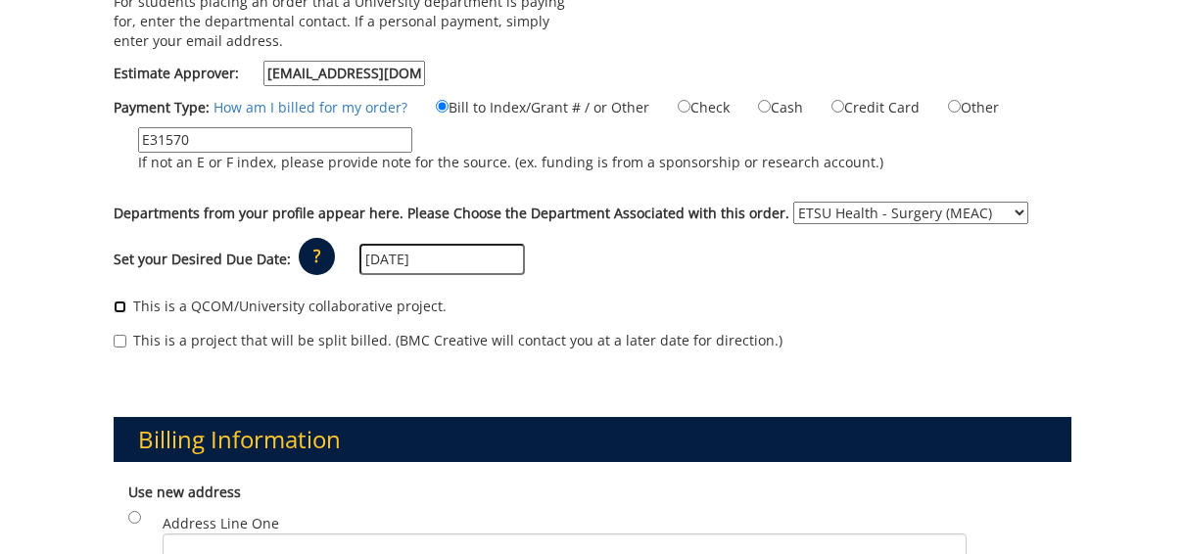
click at [124, 301] on input "This is a QCOM/University collaborative project." at bounding box center [120, 307] width 13 height 13
checkbox input "true"
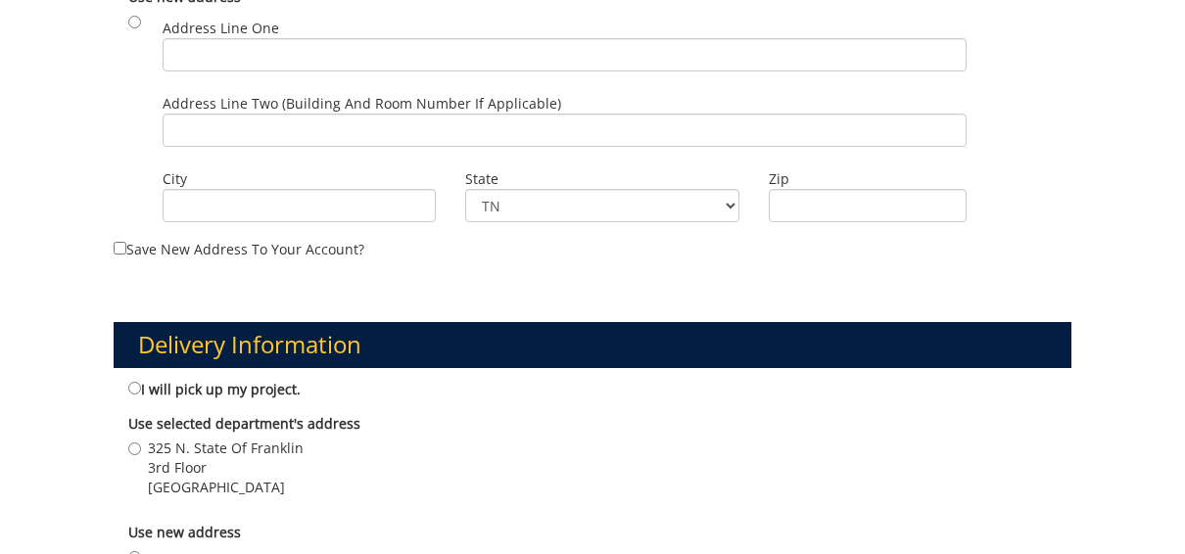
scroll to position [833, 0]
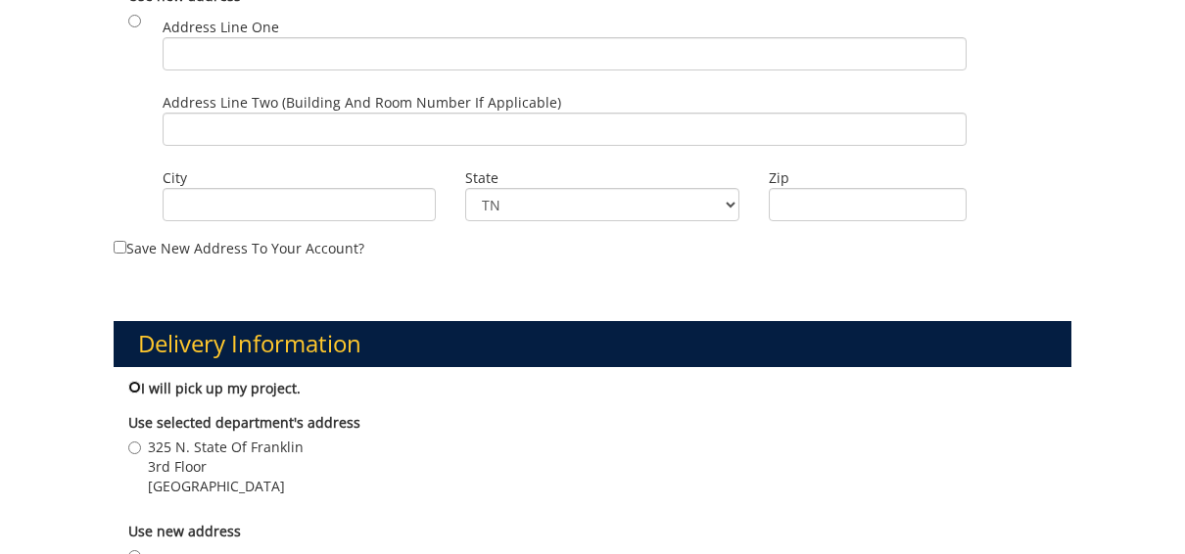
click at [130, 381] on input "I will pick up my project." at bounding box center [134, 387] width 13 height 13
radio input "true"
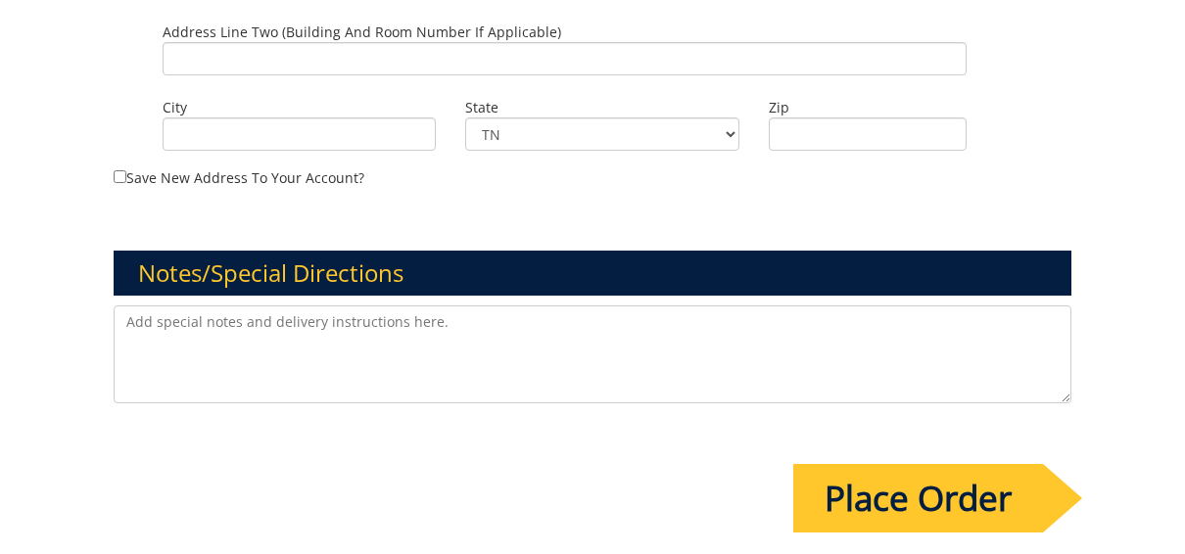
scroll to position [1439, 0]
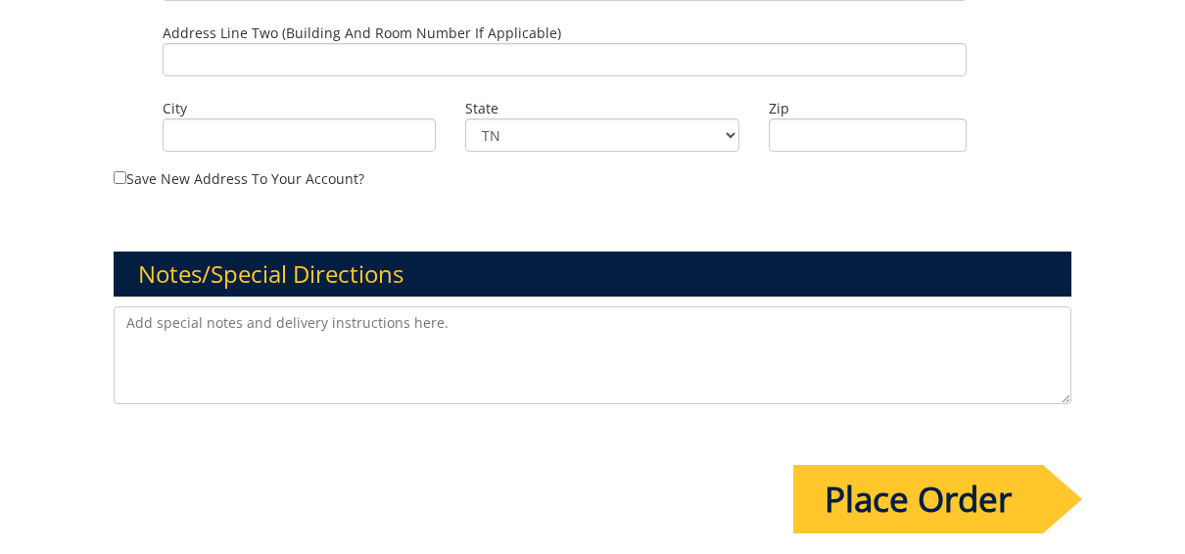
click at [163, 325] on textarea at bounding box center [593, 356] width 958 height 98
type textarea "For [PERSON_NAME] Summer Research Symposium"
click at [882, 484] on input "Place Order" at bounding box center [918, 499] width 250 height 69
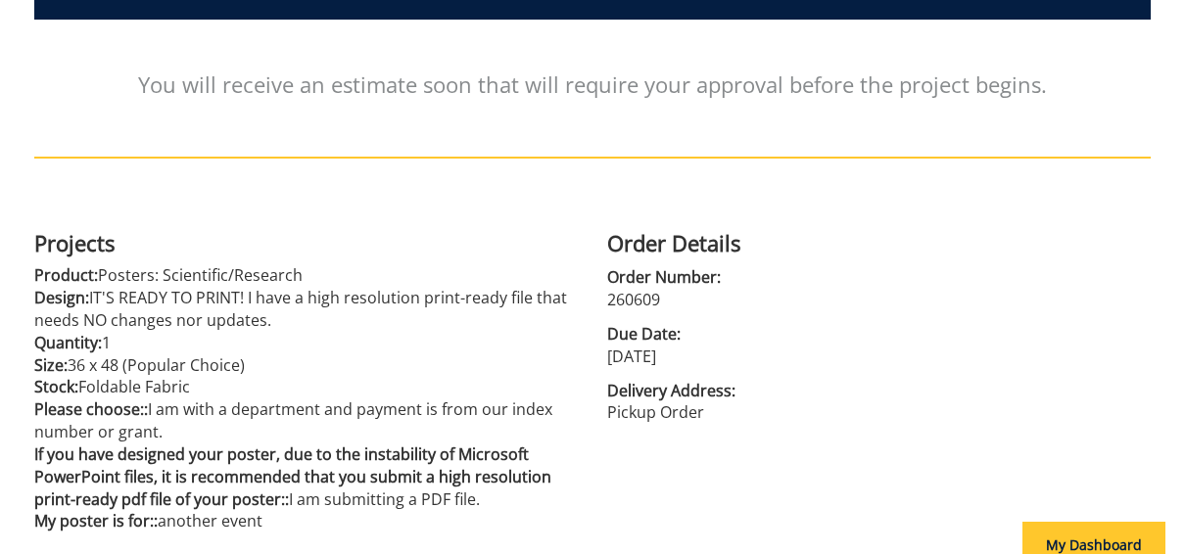
scroll to position [404, 0]
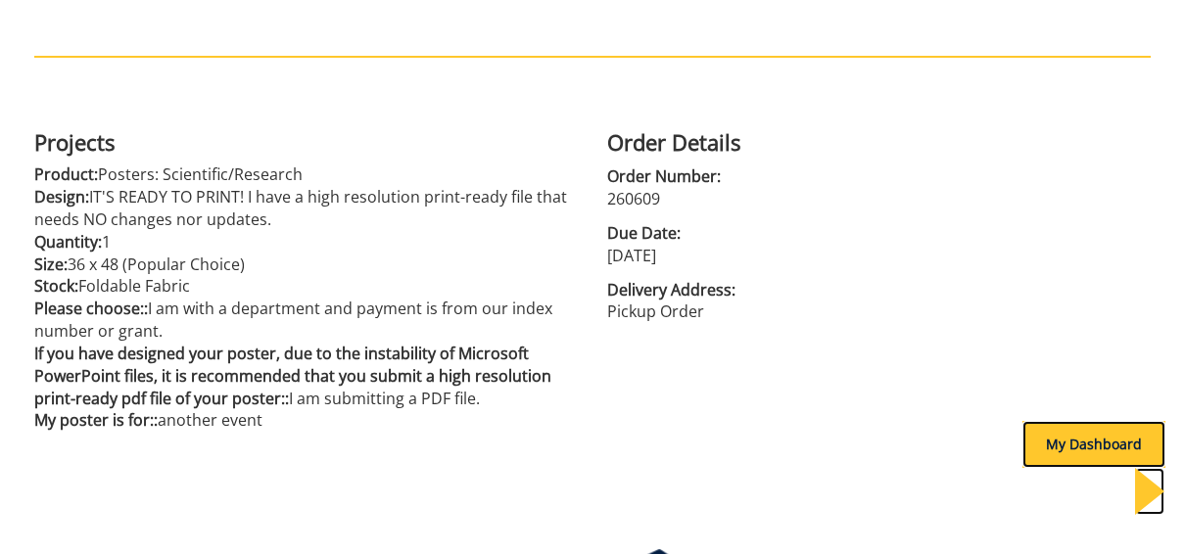
click at [1074, 453] on div "My Dashboard" at bounding box center [1093, 444] width 143 height 47
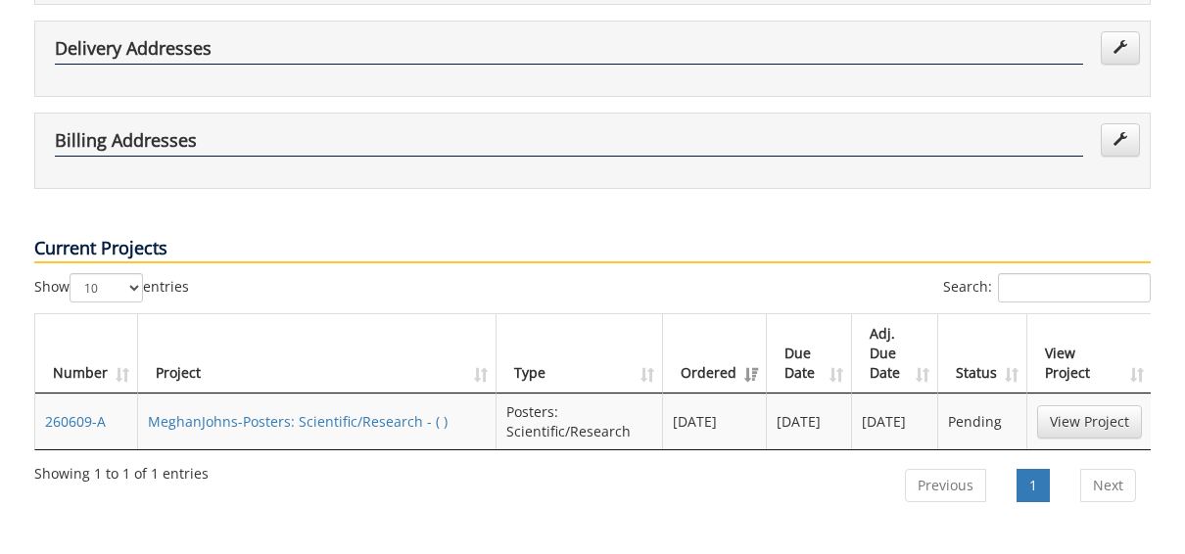
scroll to position [527, 0]
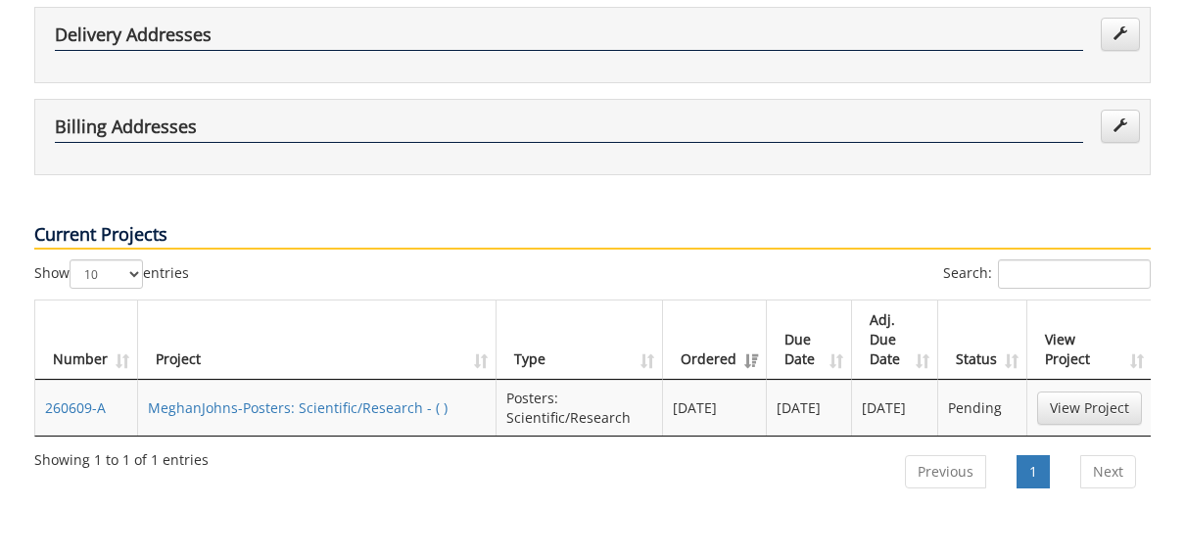
click at [893, 301] on th "Adj. Due Date" at bounding box center [895, 340] width 86 height 79
click at [892, 301] on th "Adj. Due Date" at bounding box center [895, 340] width 86 height 79
click at [1079, 392] on link "View Project" at bounding box center [1089, 408] width 105 height 33
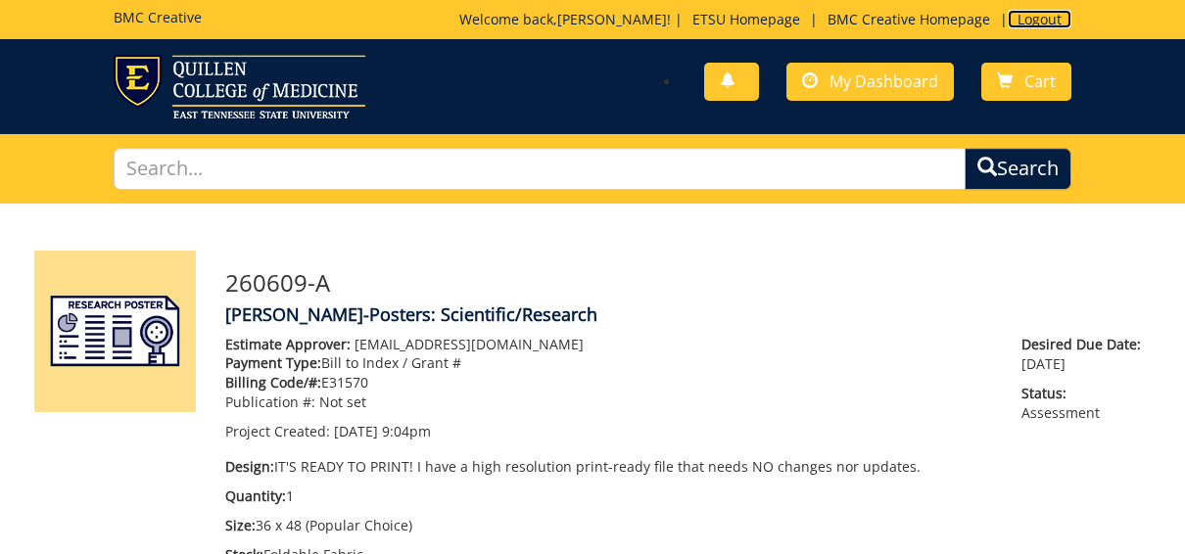
click at [1039, 21] on link "Logout" at bounding box center [1040, 19] width 64 height 19
